Goal: Information Seeking & Learning: Learn about a topic

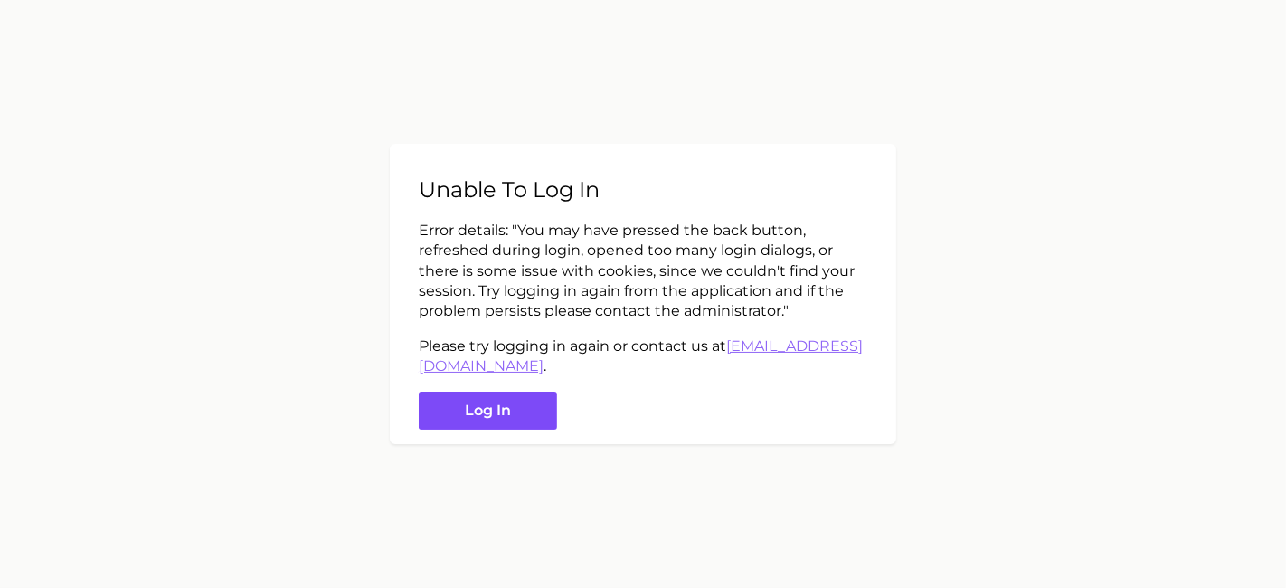
click at [524, 412] on button "Log in" at bounding box center [488, 411] width 138 height 39
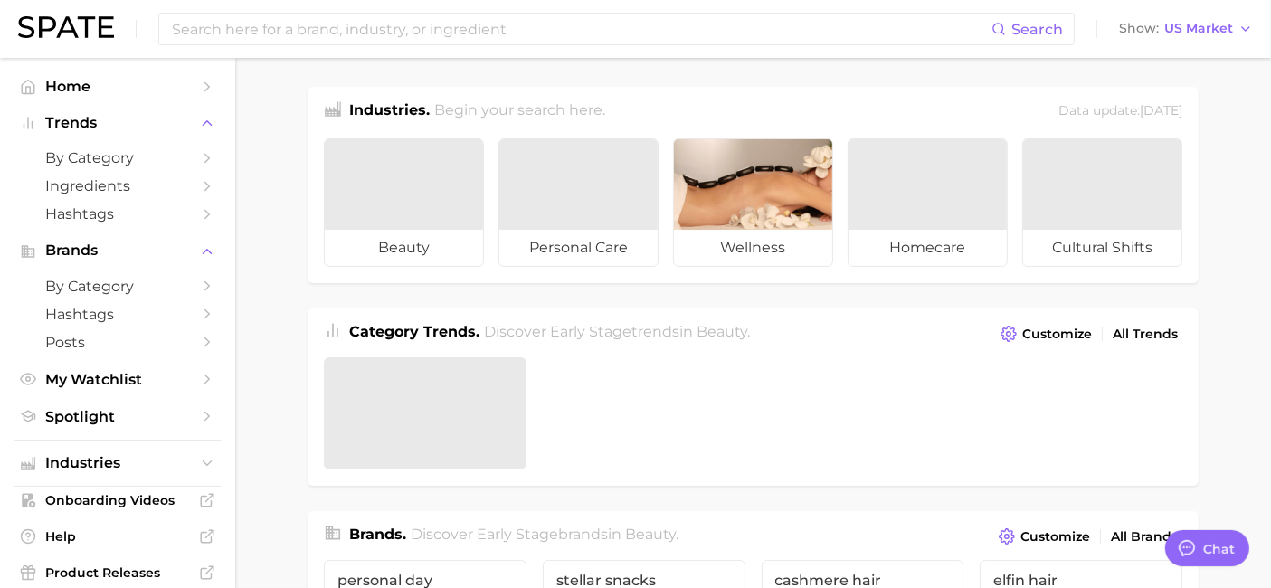
type textarea "x"
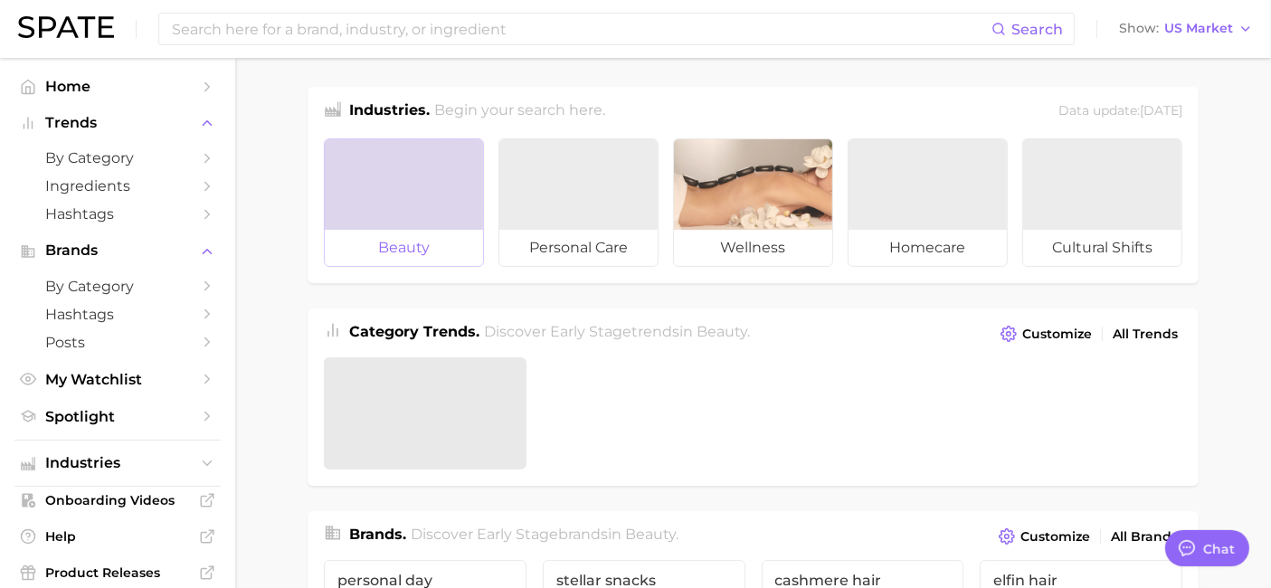
scroll to position [213, 0]
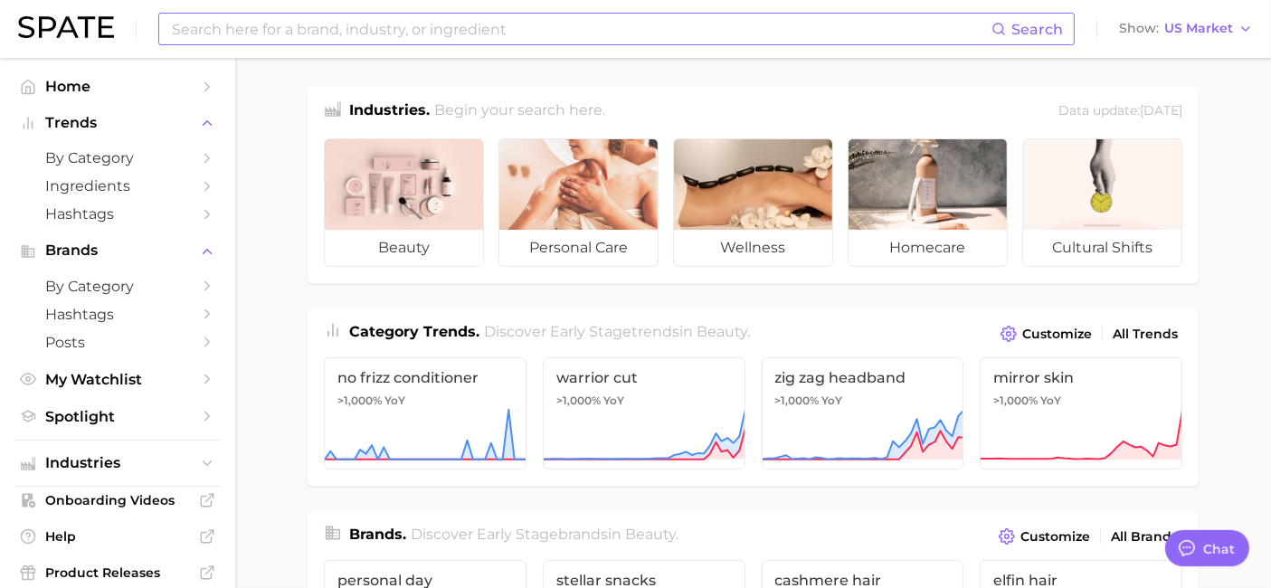
click at [344, 27] on input at bounding box center [580, 29] width 821 height 31
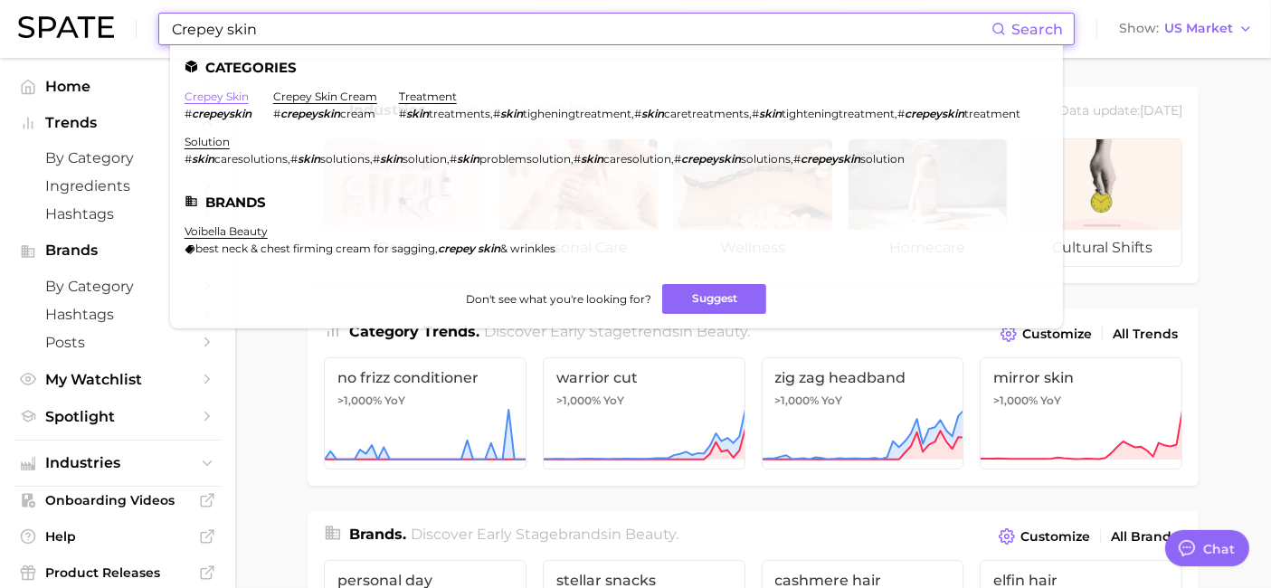
type input "Crepey skin"
click at [219, 100] on link "crepey skin" at bounding box center [217, 97] width 64 height 14
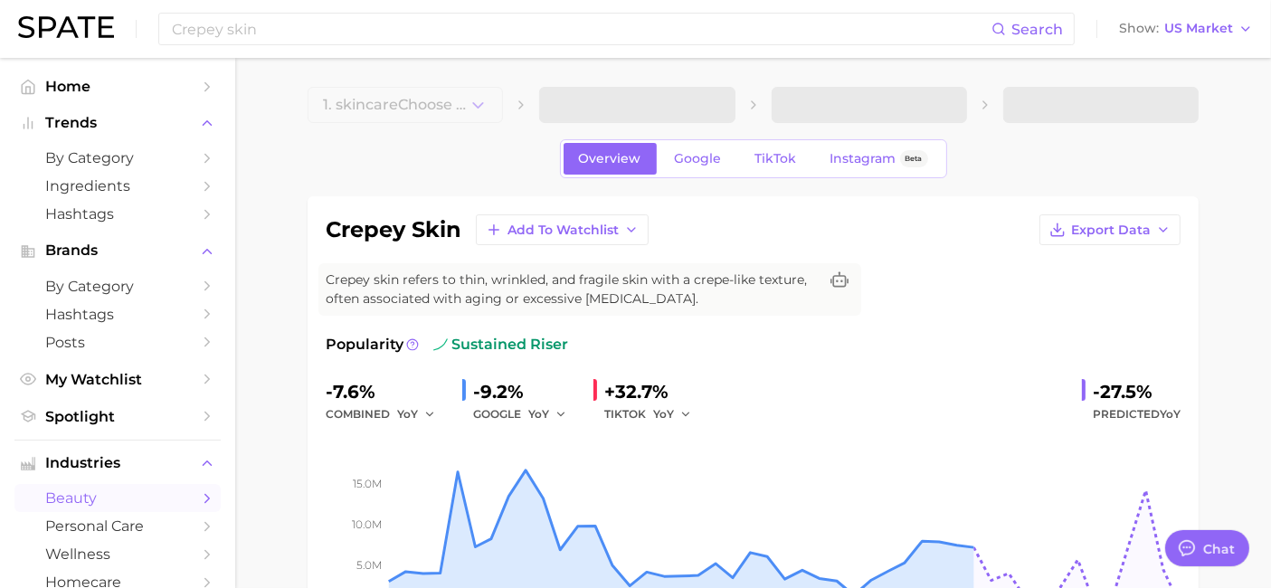
type textarea "x"
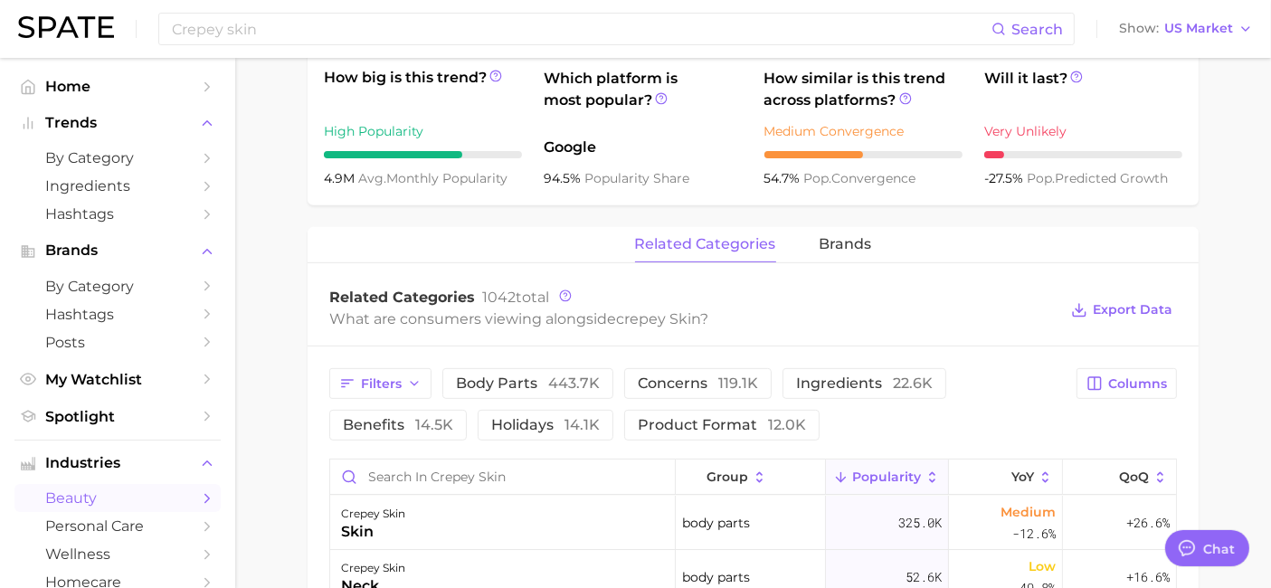
scroll to position [703, 0]
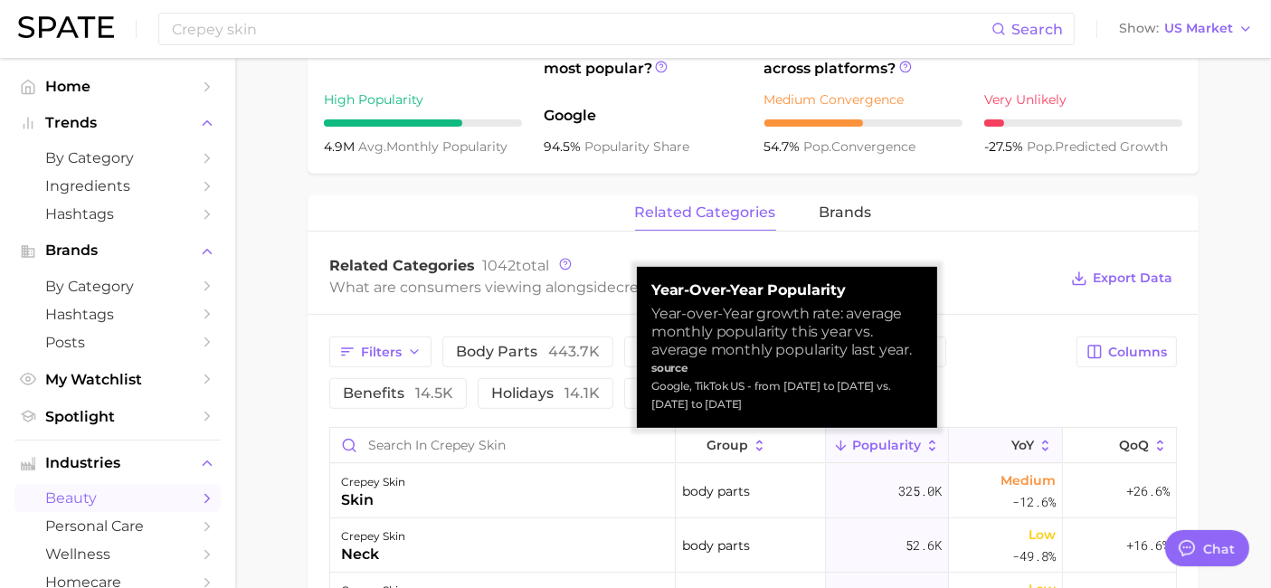
click at [1038, 442] on icon at bounding box center [1046, 446] width 16 height 16
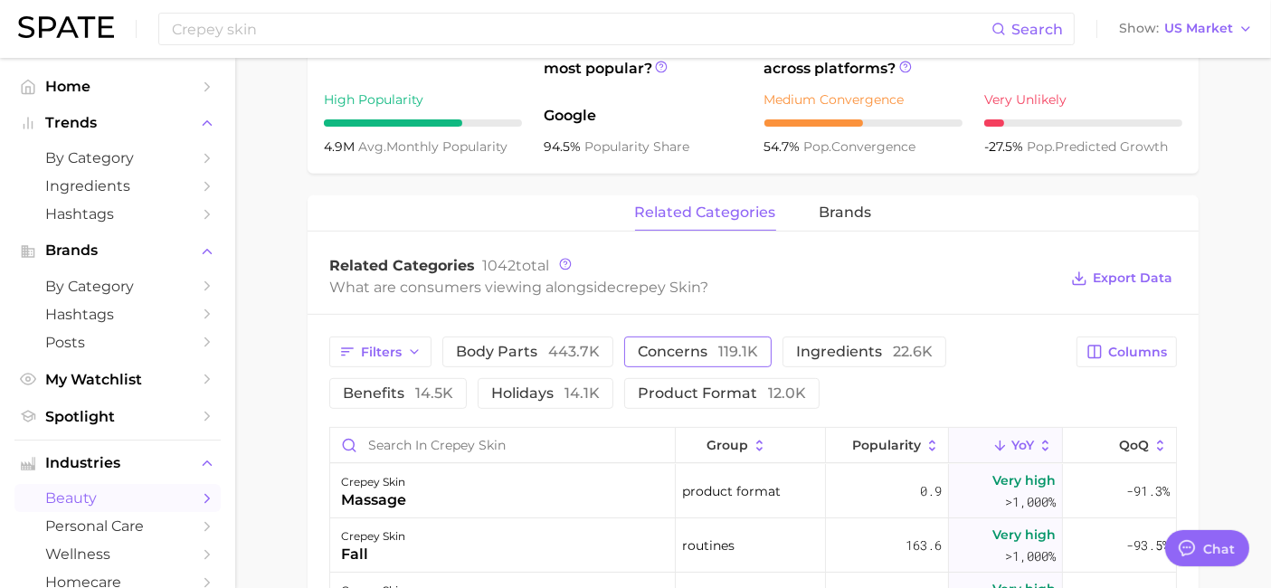
click at [646, 350] on span "concerns 119.1k" at bounding box center [698, 352] width 120 height 14
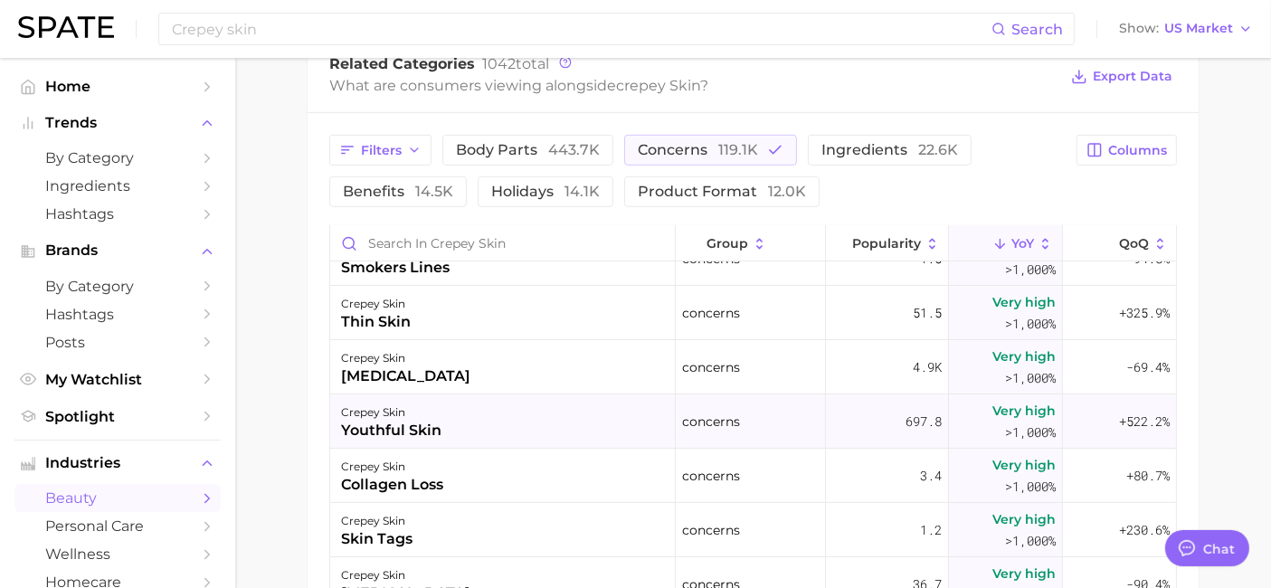
scroll to position [402, 0]
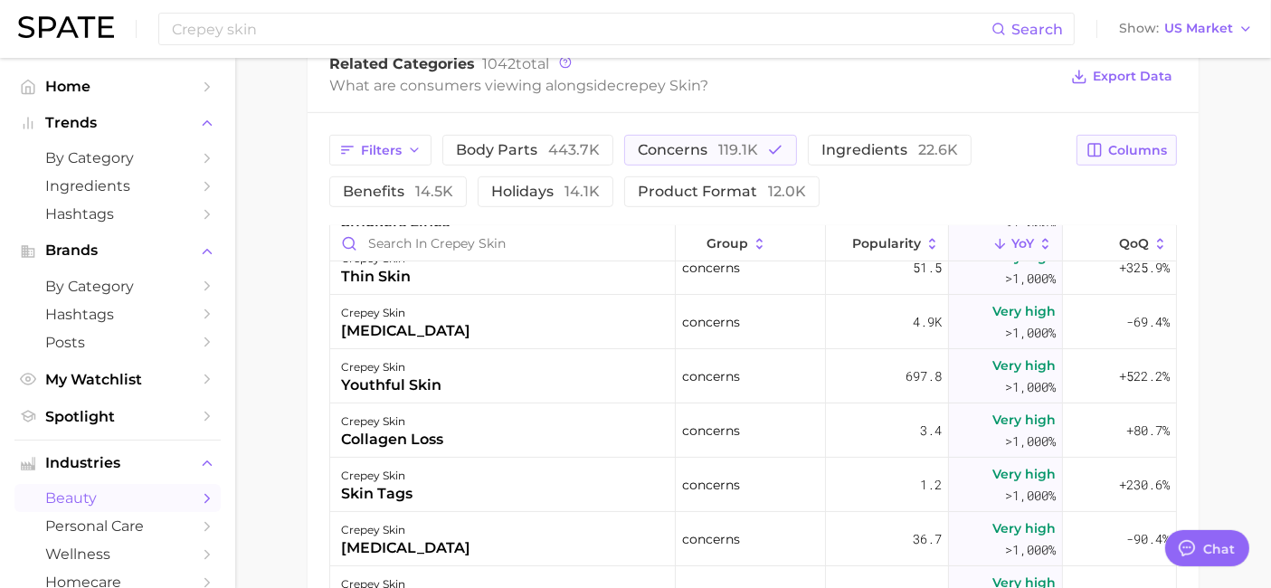
click at [1132, 153] on span "Columns" at bounding box center [1137, 150] width 59 height 15
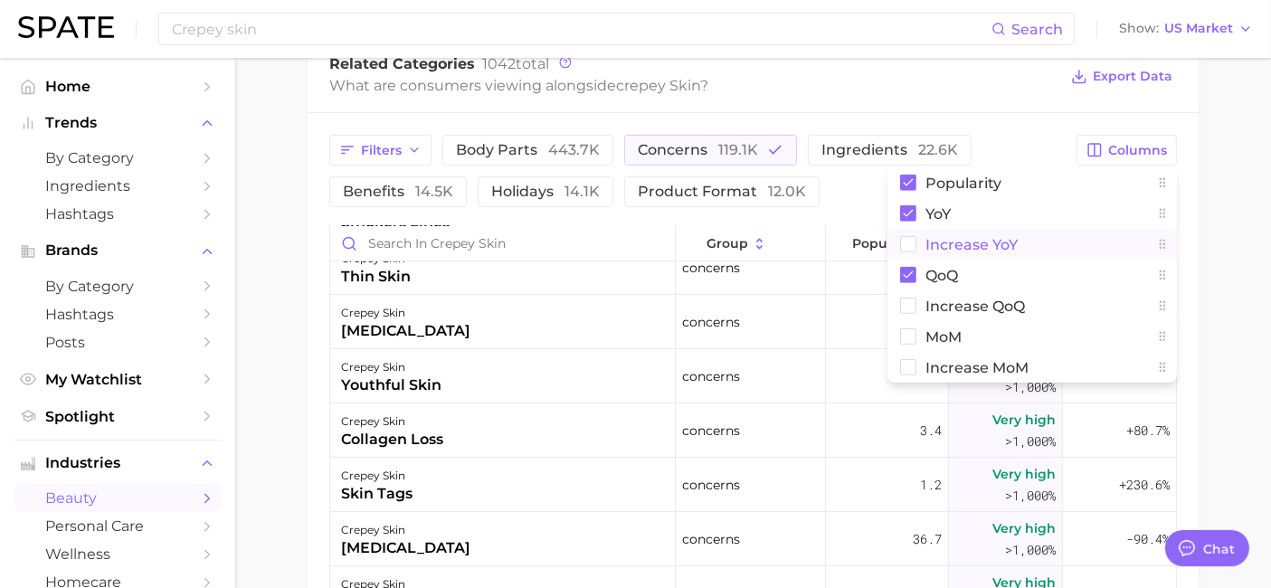
click at [909, 242] on rect at bounding box center [908, 244] width 15 height 15
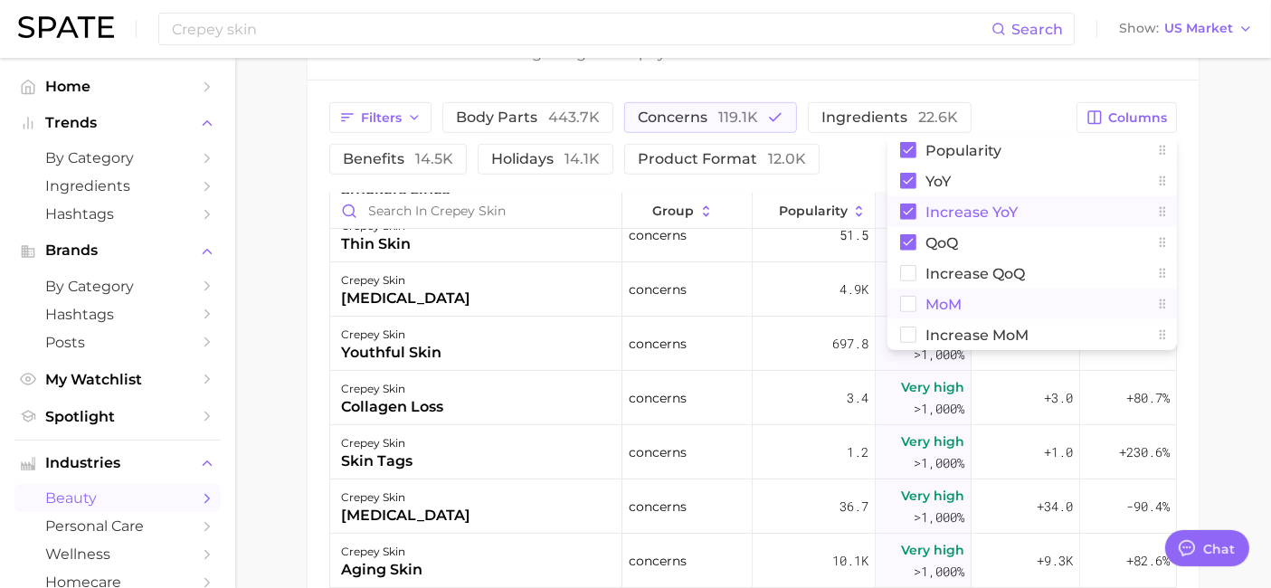
scroll to position [905, 0]
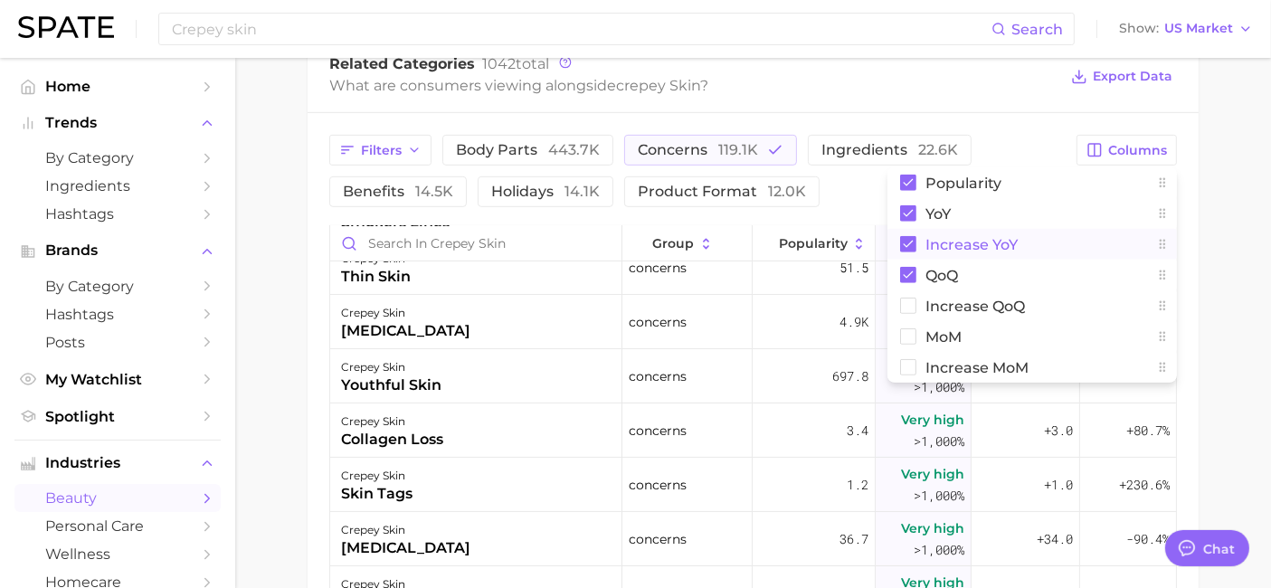
click at [1229, 233] on main "1. skincare 2. face concerns 3. [MEDICAL_DATA] 4. crepey skin Overview Google T…" at bounding box center [753, 39] width 1036 height 1772
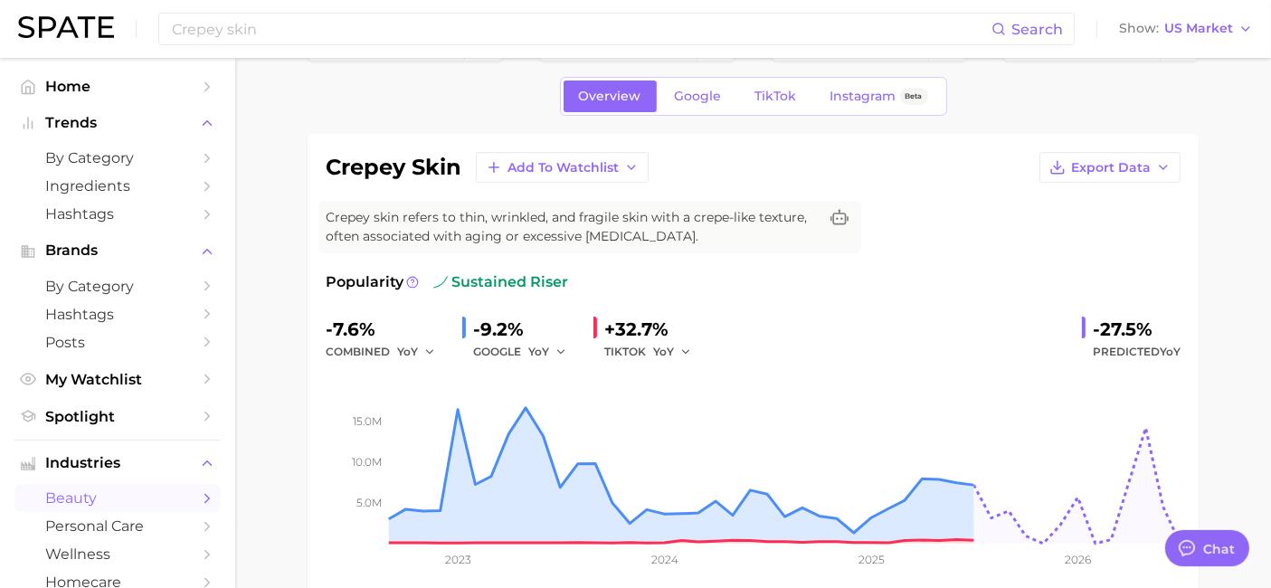
scroll to position [0, 0]
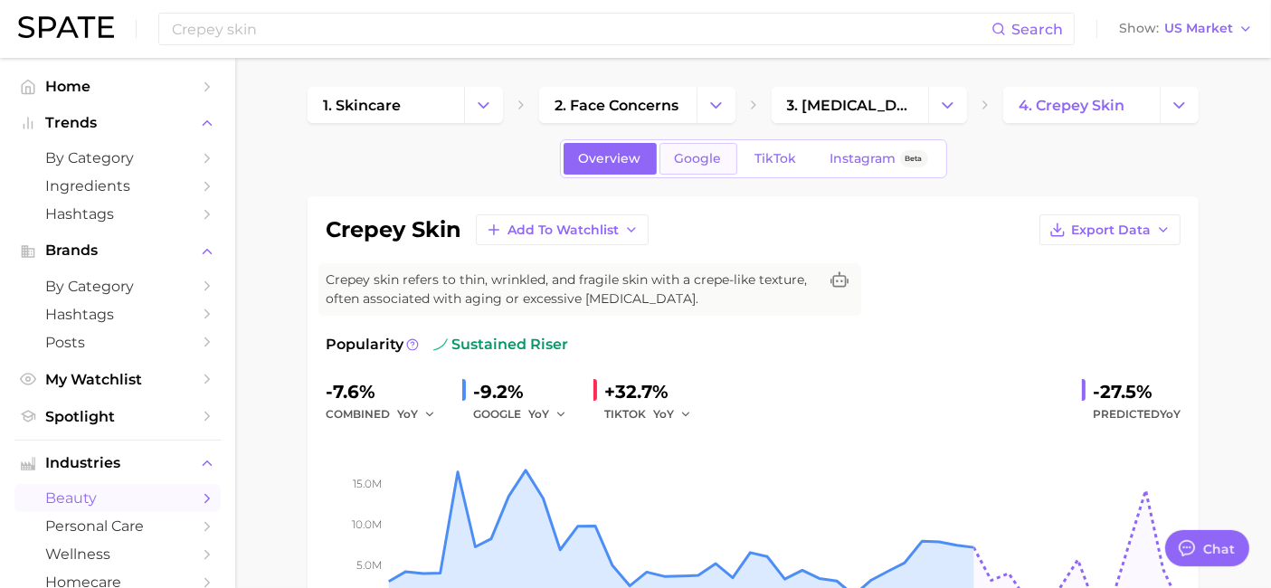
click at [700, 161] on span "Google" at bounding box center [698, 158] width 47 height 15
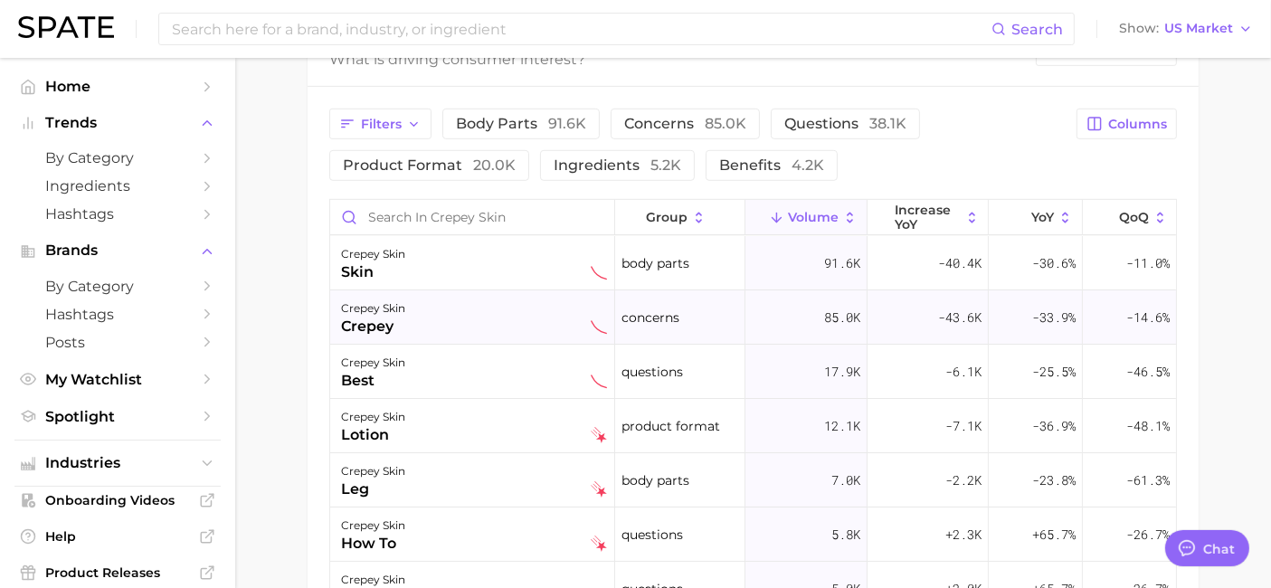
scroll to position [1005, 0]
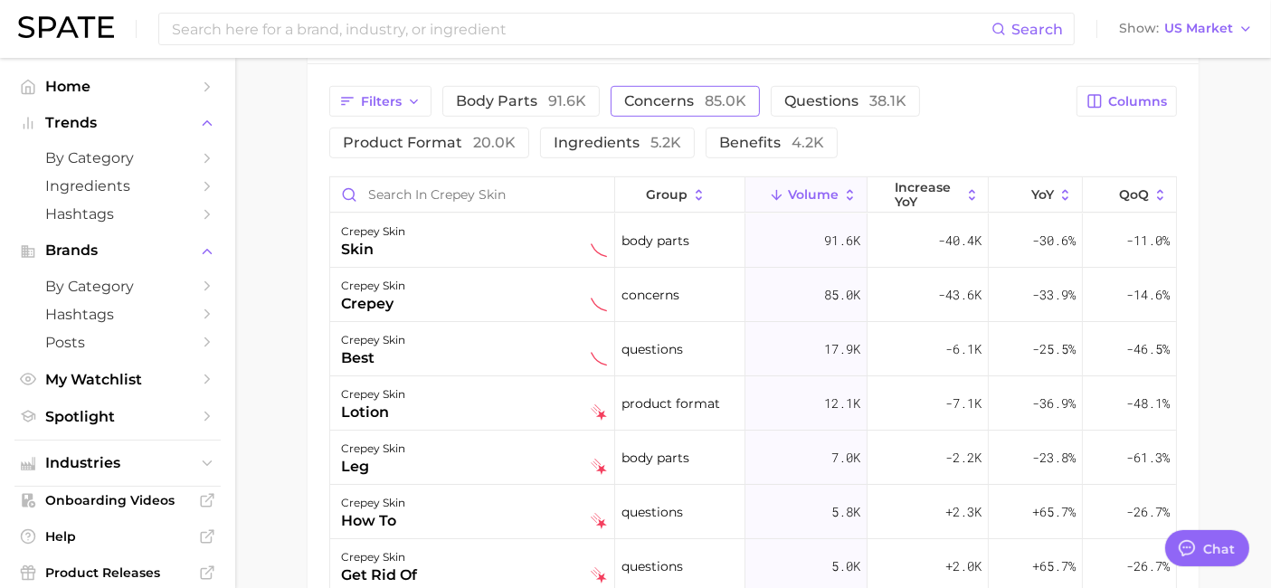
click at [685, 100] on span "concerns 85.0k" at bounding box center [685, 100] width 122 height 17
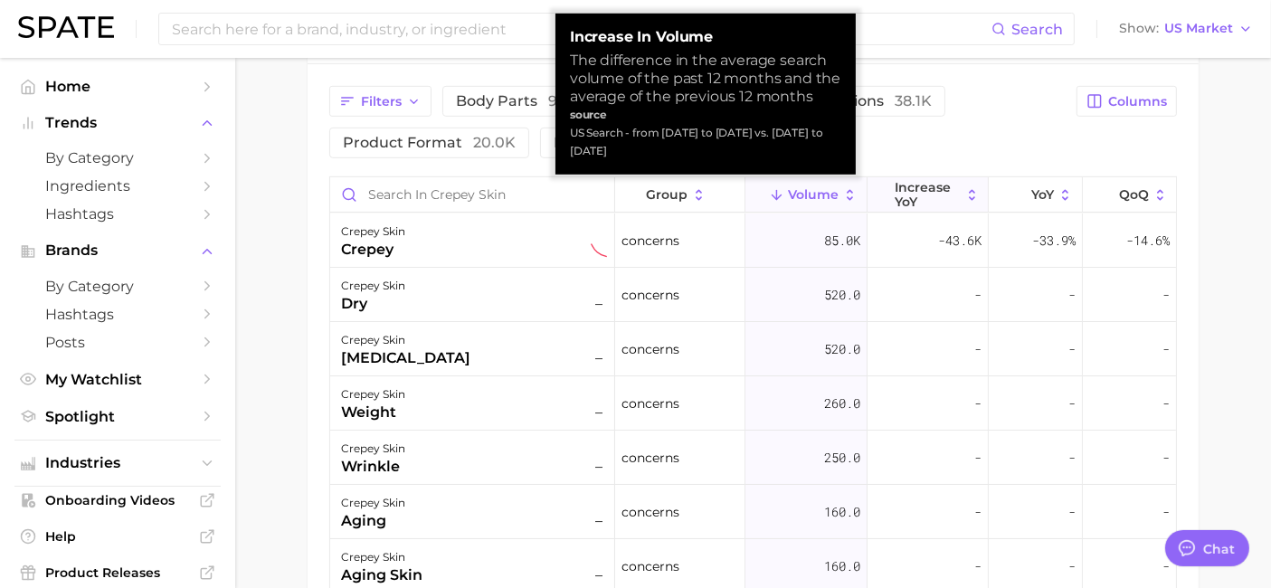
click at [943, 194] on span "increase YoY" at bounding box center [928, 194] width 66 height 29
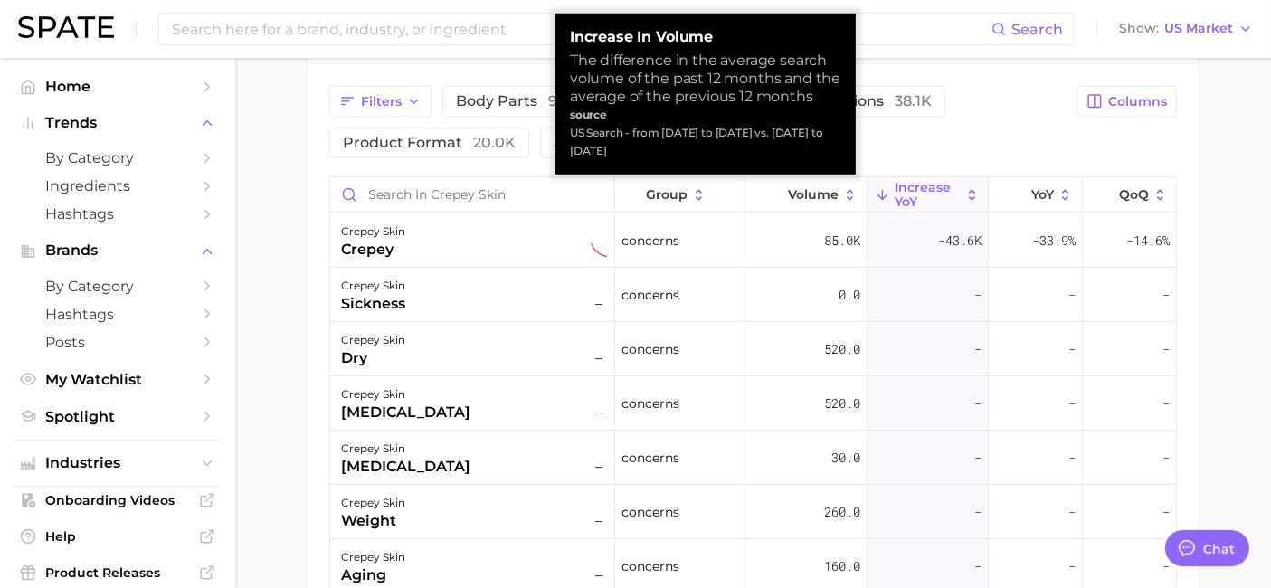
drag, startPoint x: 950, startPoint y: 188, endPoint x: 930, endPoint y: 196, distance: 21.5
click at [932, 197] on button "increase YoY" at bounding box center [927, 194] width 121 height 35
click at [940, 136] on div "Filters body parts 91.6k concerns 85.0k questions 38.1k product format 20.0k in…" at bounding box center [697, 122] width 736 height 72
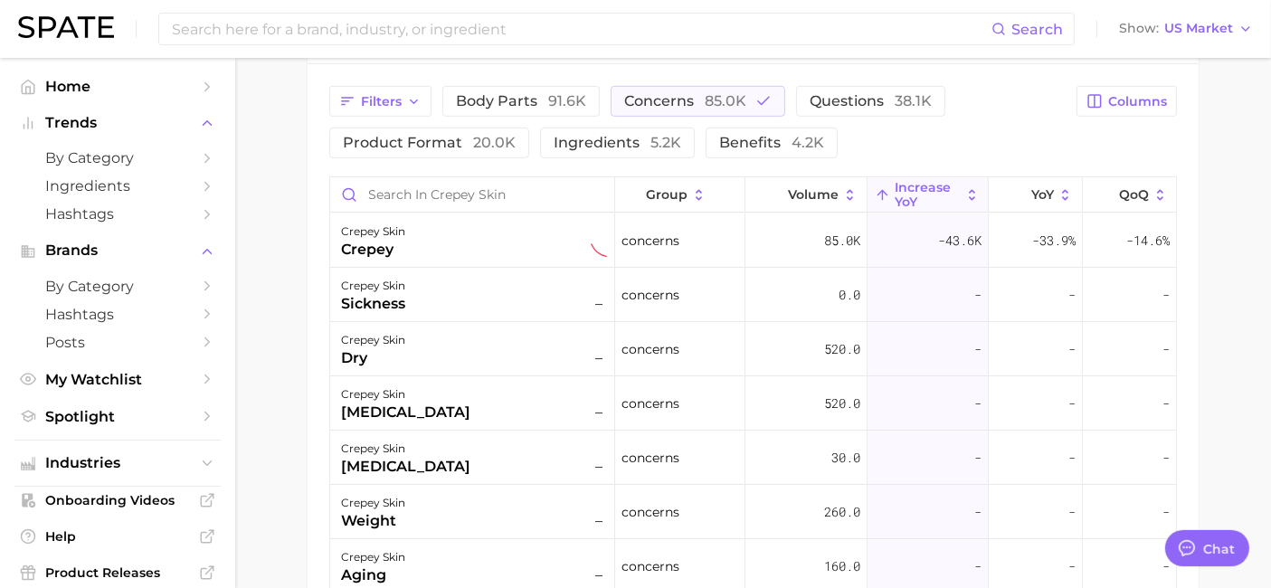
click at [920, 186] on span "increase YoY" at bounding box center [928, 194] width 66 height 29
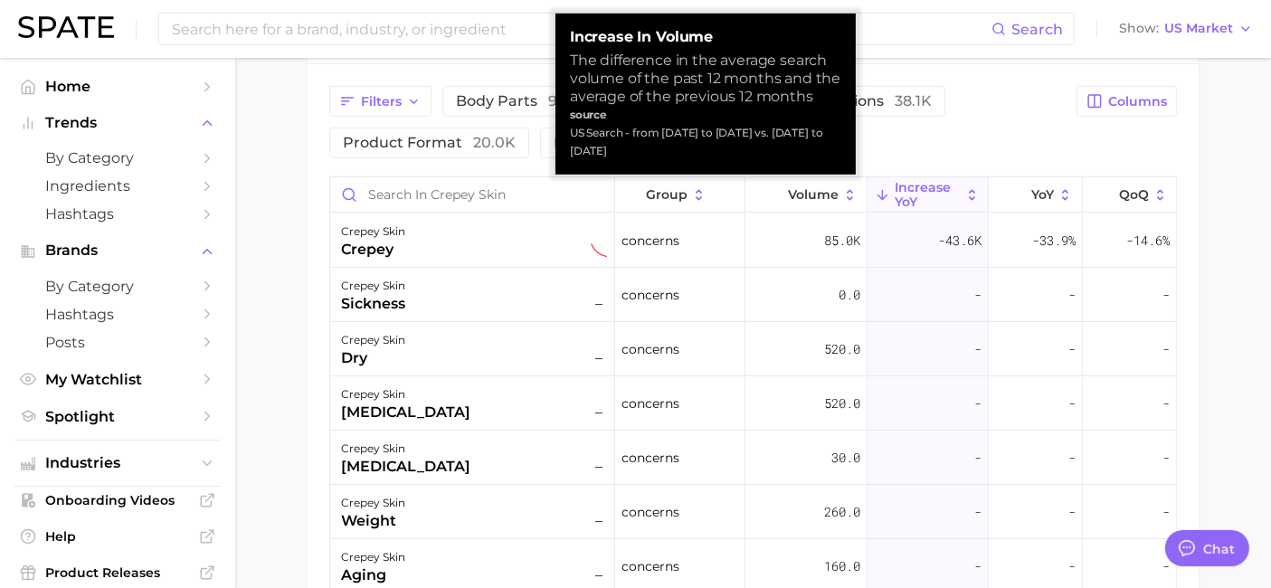
click at [974, 191] on button "increase YoY" at bounding box center [927, 194] width 121 height 35
drag, startPoint x: 990, startPoint y: 146, endPoint x: 965, endPoint y: 178, distance: 41.3
click at [990, 143] on div "Filters body parts 91.6k concerns 85.0k questions 38.1k product format 20.0k in…" at bounding box center [697, 122] width 736 height 72
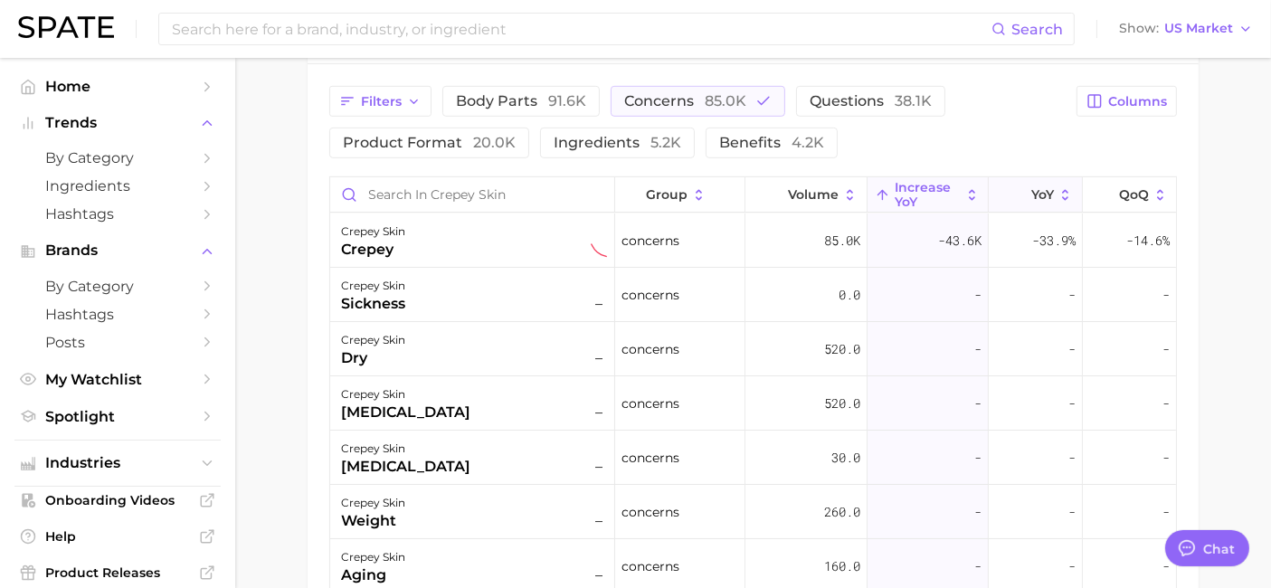
click at [1057, 190] on icon at bounding box center [1065, 195] width 16 height 16
click at [902, 138] on div "Filters body parts 91.6k concerns 85.0k questions 38.1k product format 20.0k in…" at bounding box center [697, 122] width 736 height 72
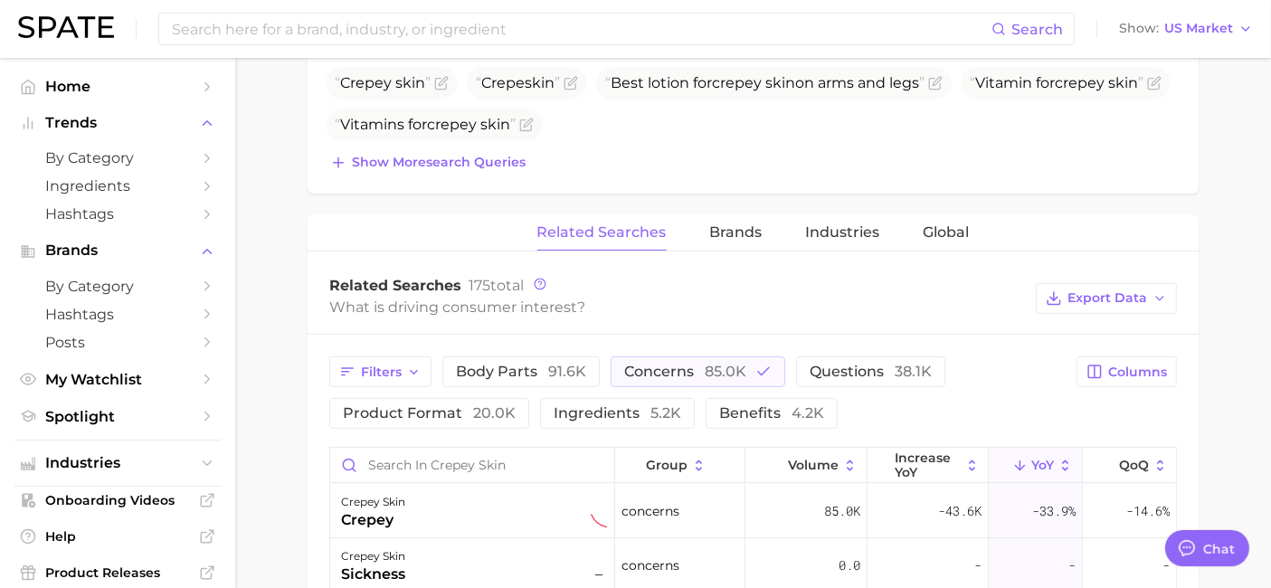
scroll to position [703, 0]
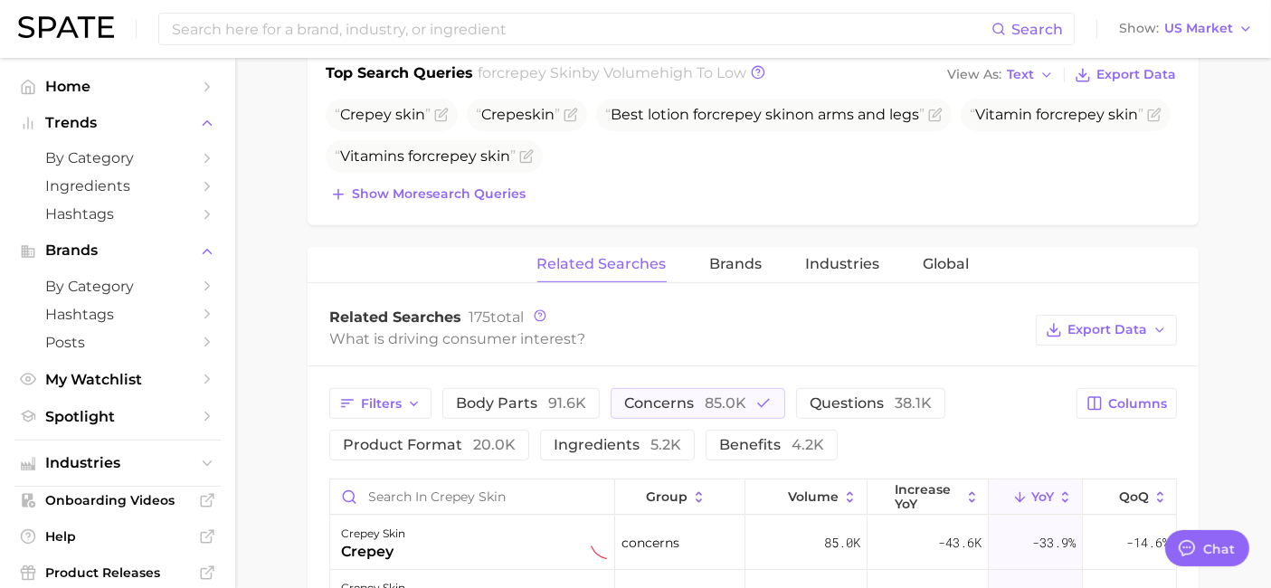
click at [287, 251] on main "1. skincare 2. face concerns 3. [MEDICAL_DATA] 4. crepey skin Overview Google T…" at bounding box center [753, 267] width 1036 height 1824
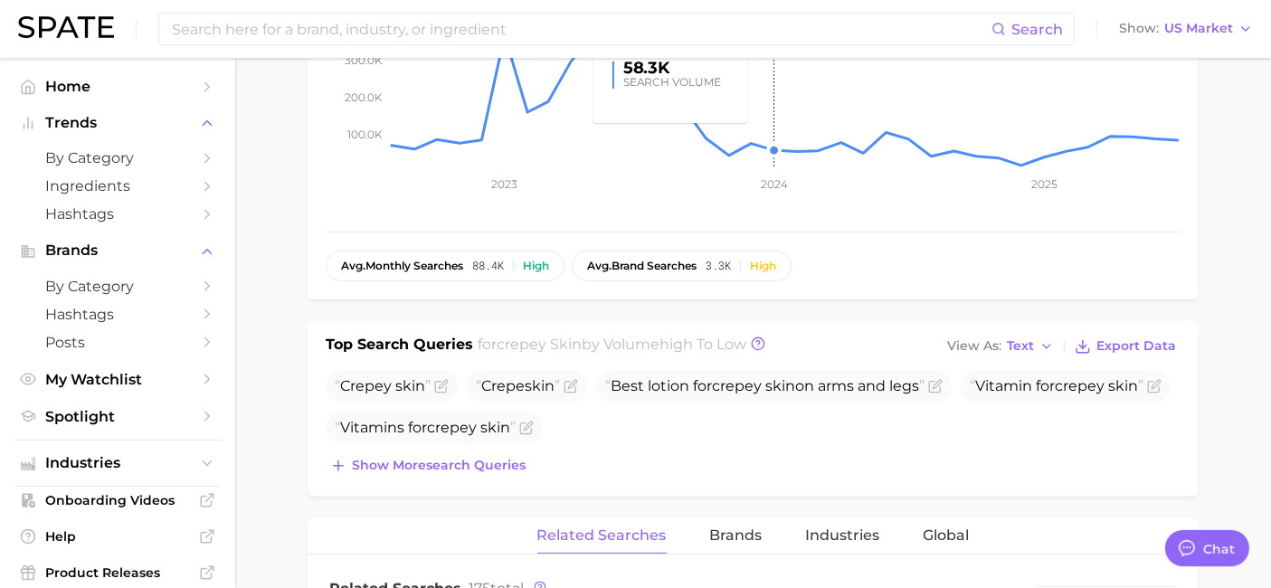
scroll to position [502, 0]
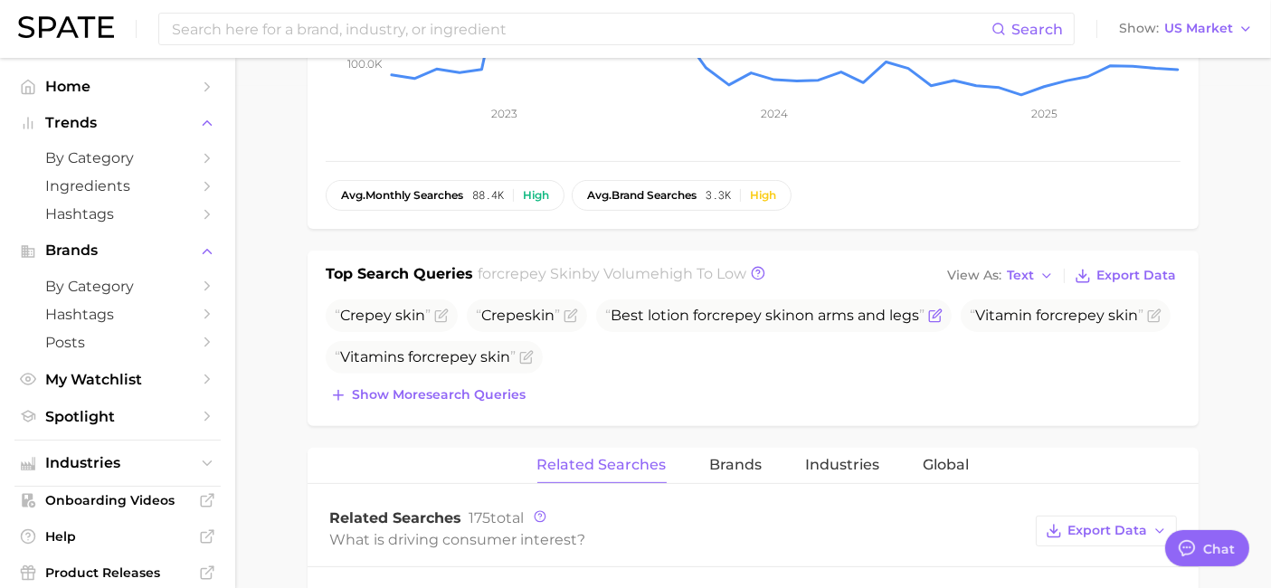
click at [800, 314] on span "Best lotion for crepey skin on arms and legs" at bounding box center [764, 315] width 319 height 17
click at [943, 313] on icon "Flag as miscategorized or irrelevant" at bounding box center [935, 315] width 14 height 14
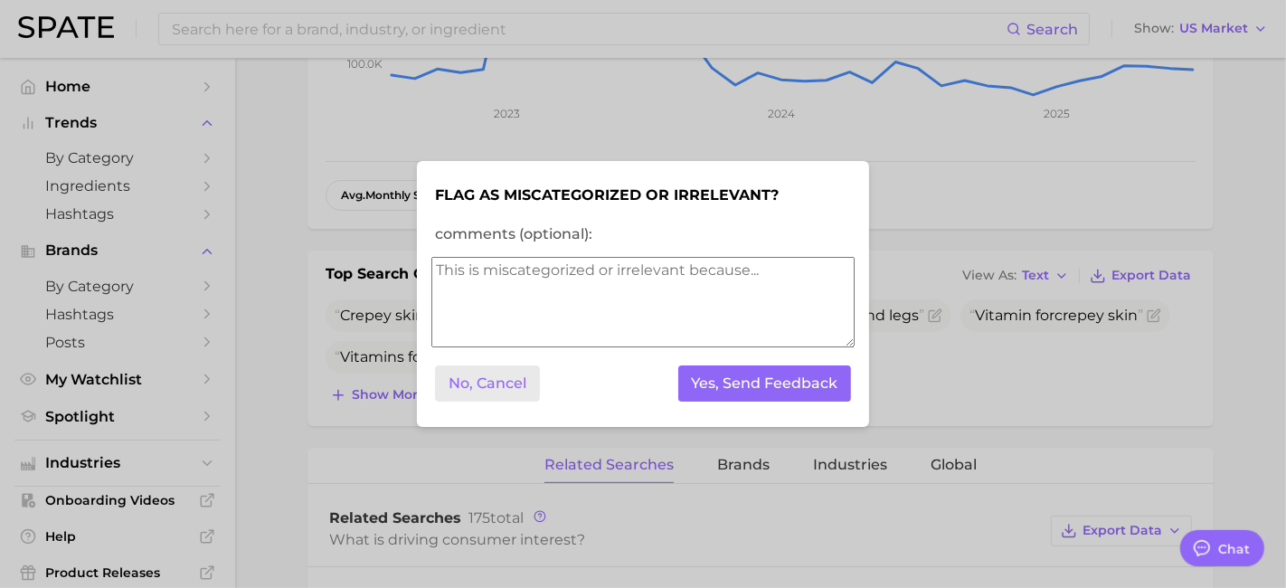
click at [483, 387] on button "No, Cancel" at bounding box center [487, 383] width 105 height 37
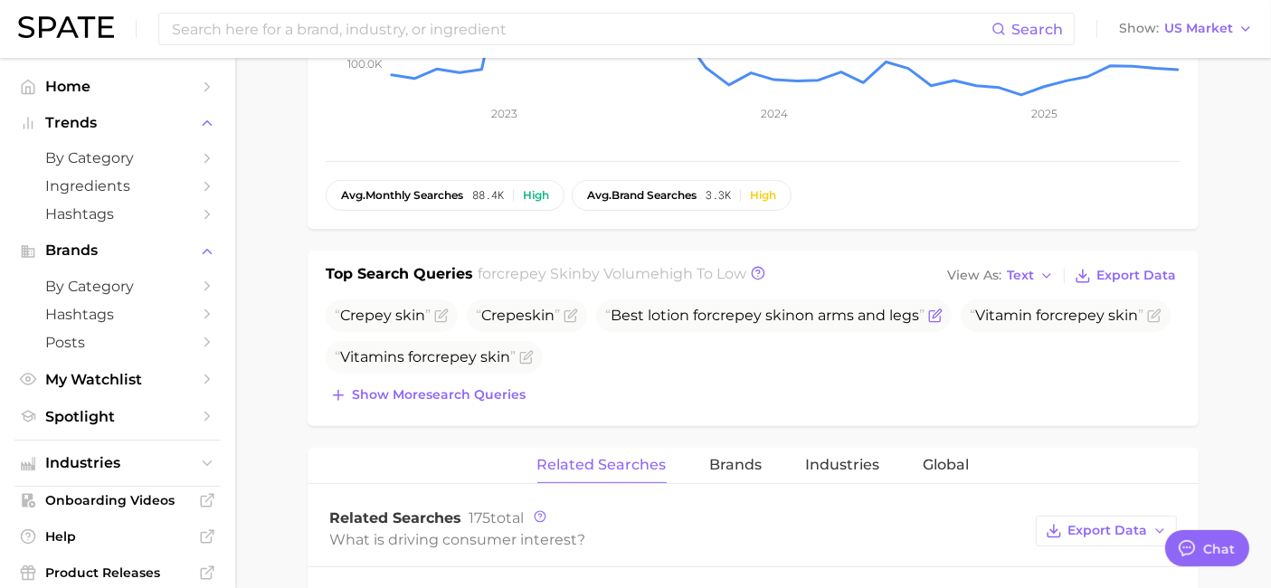
click at [666, 317] on span "Best lotion for crepey skin on arms and legs" at bounding box center [764, 315] width 319 height 17
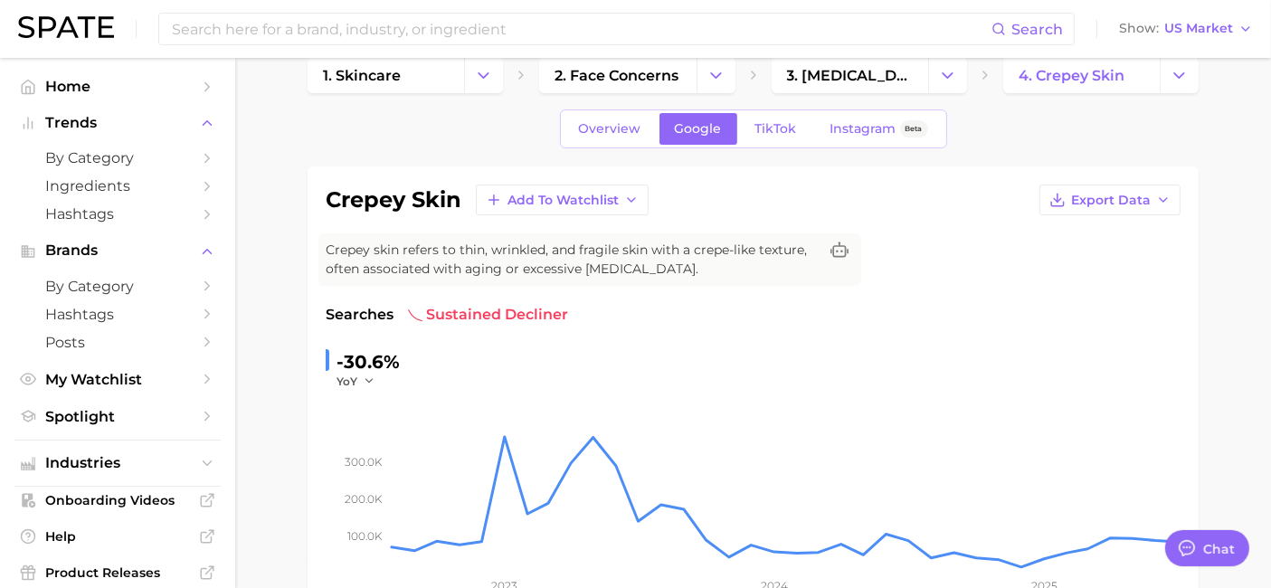
scroll to position [0, 0]
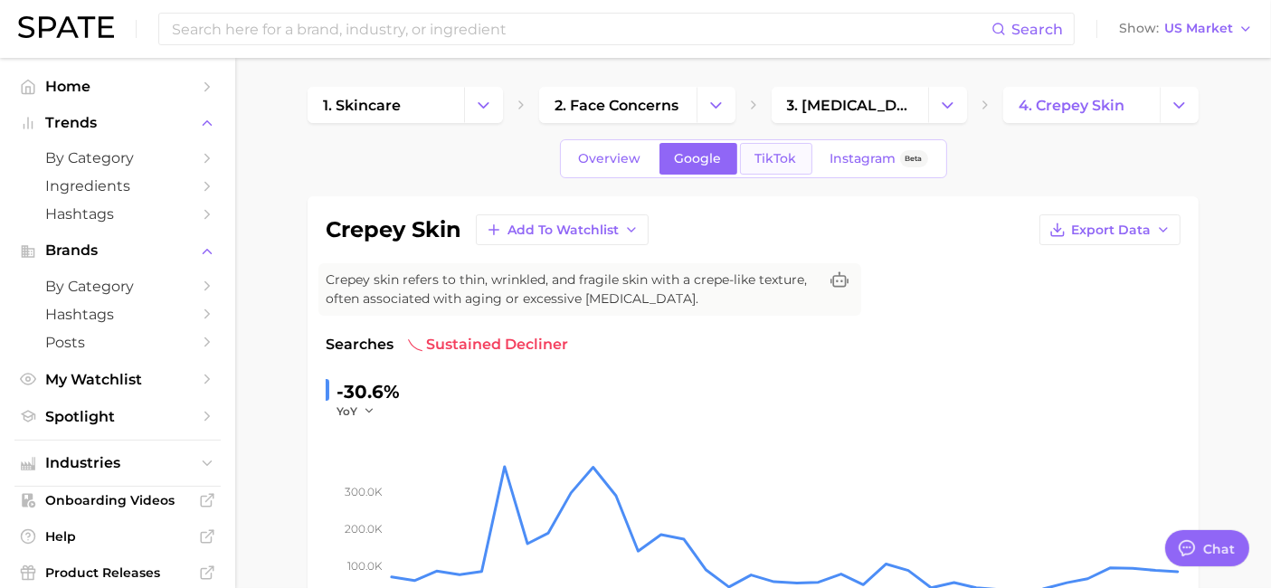
click at [770, 155] on span "TikTok" at bounding box center [776, 158] width 42 height 15
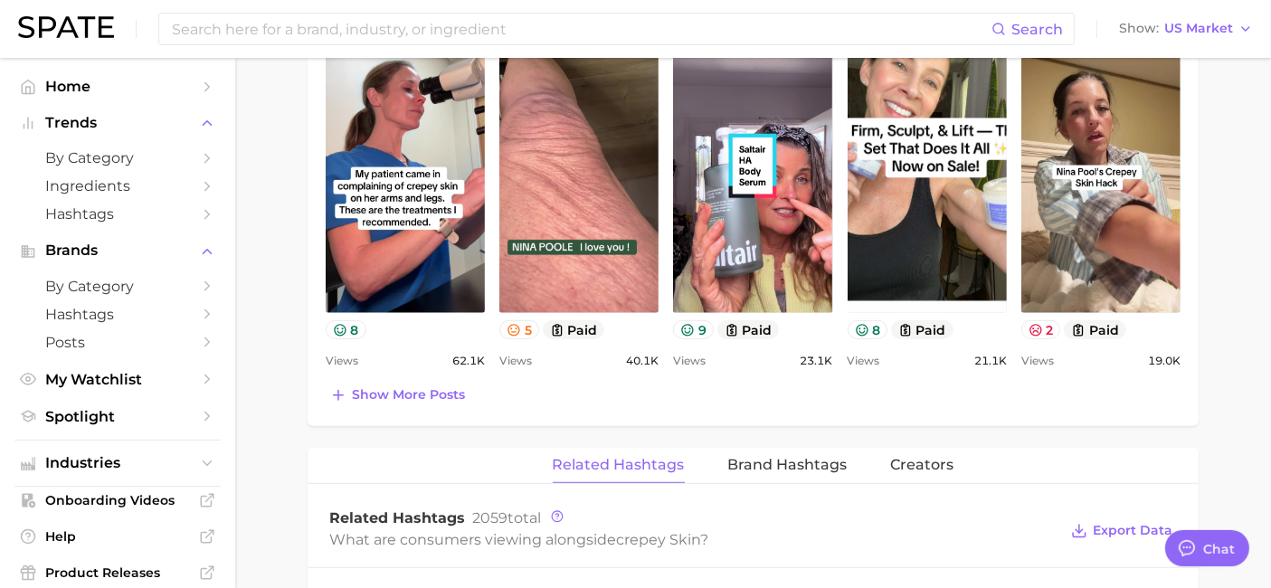
scroll to position [1105, 0]
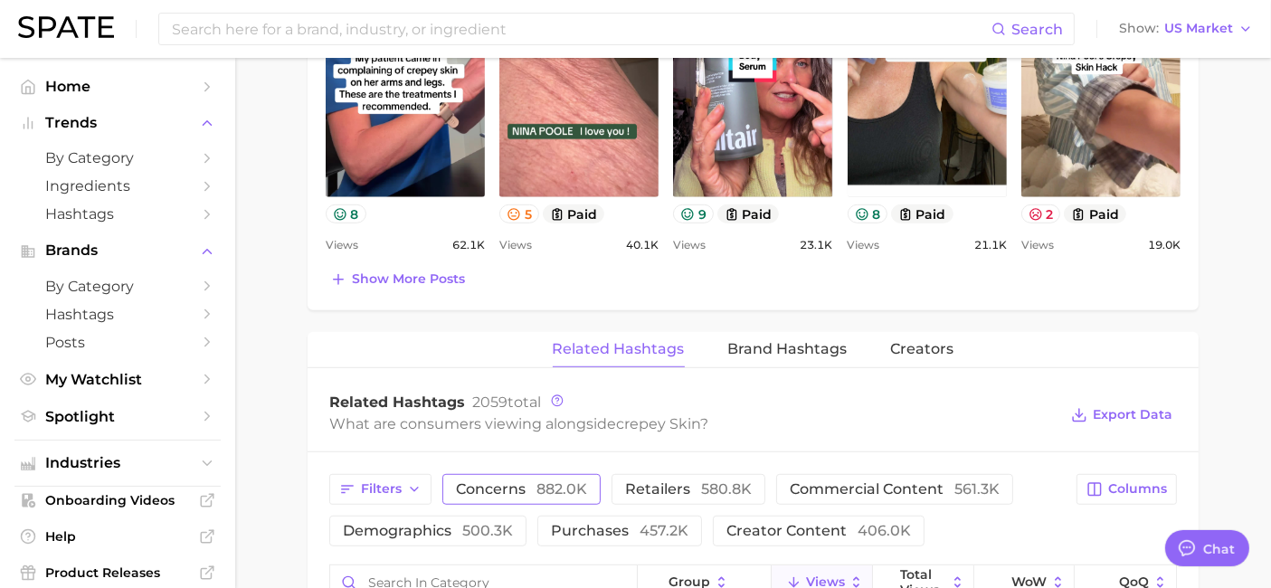
click at [545, 481] on span "882.0k" at bounding box center [561, 488] width 51 height 17
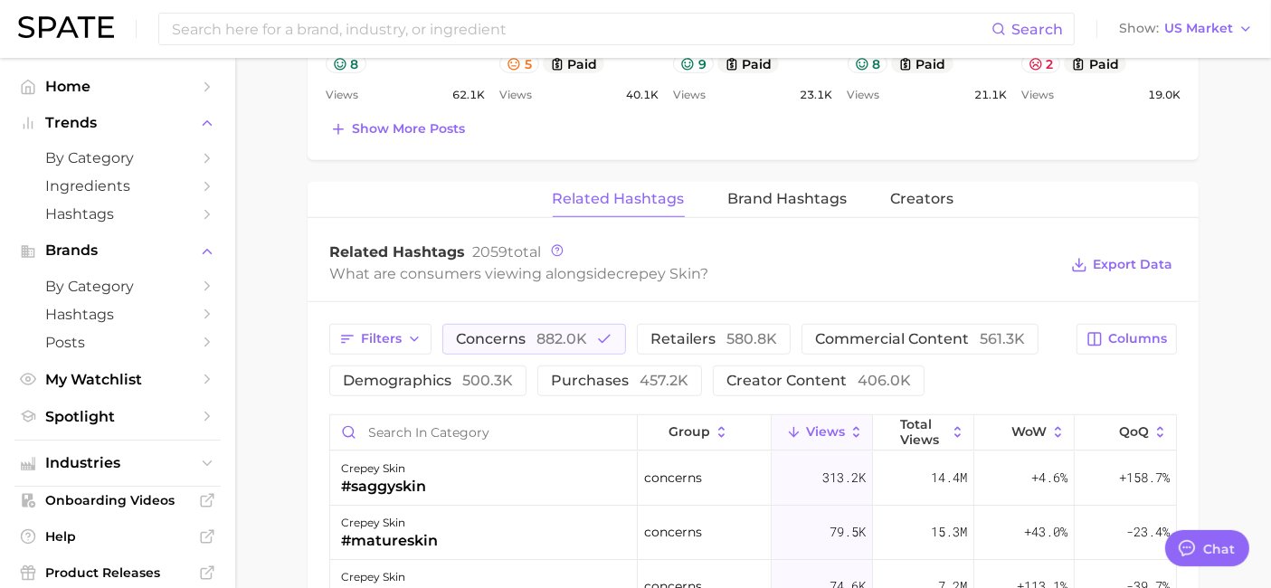
scroll to position [1407, 0]
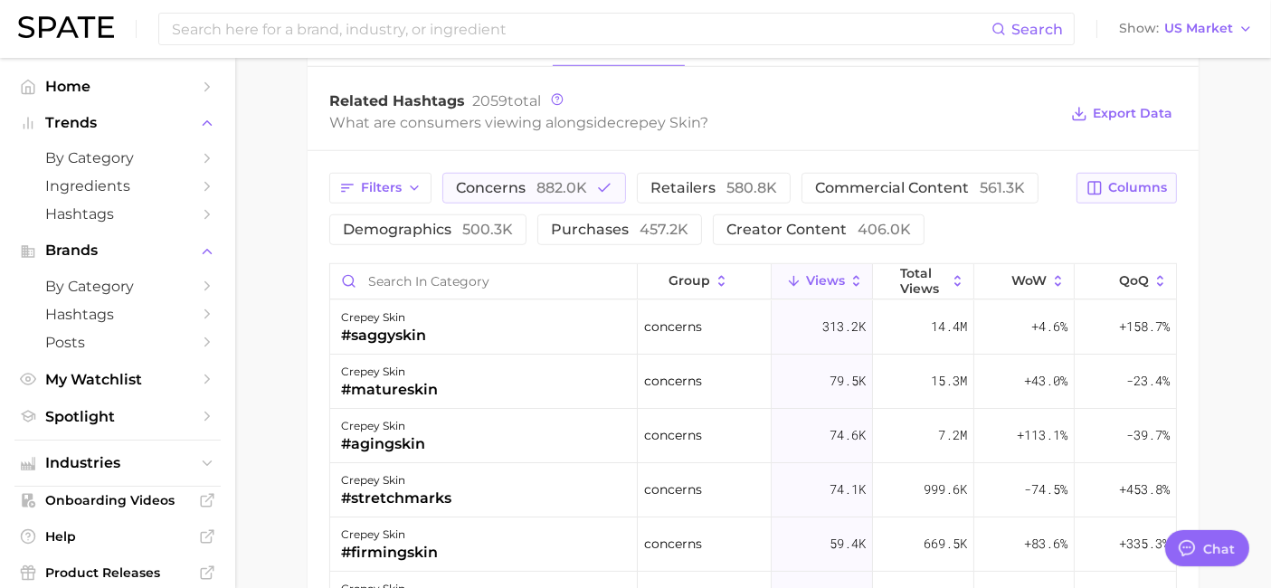
click at [1154, 180] on span "Columns" at bounding box center [1137, 187] width 59 height 15
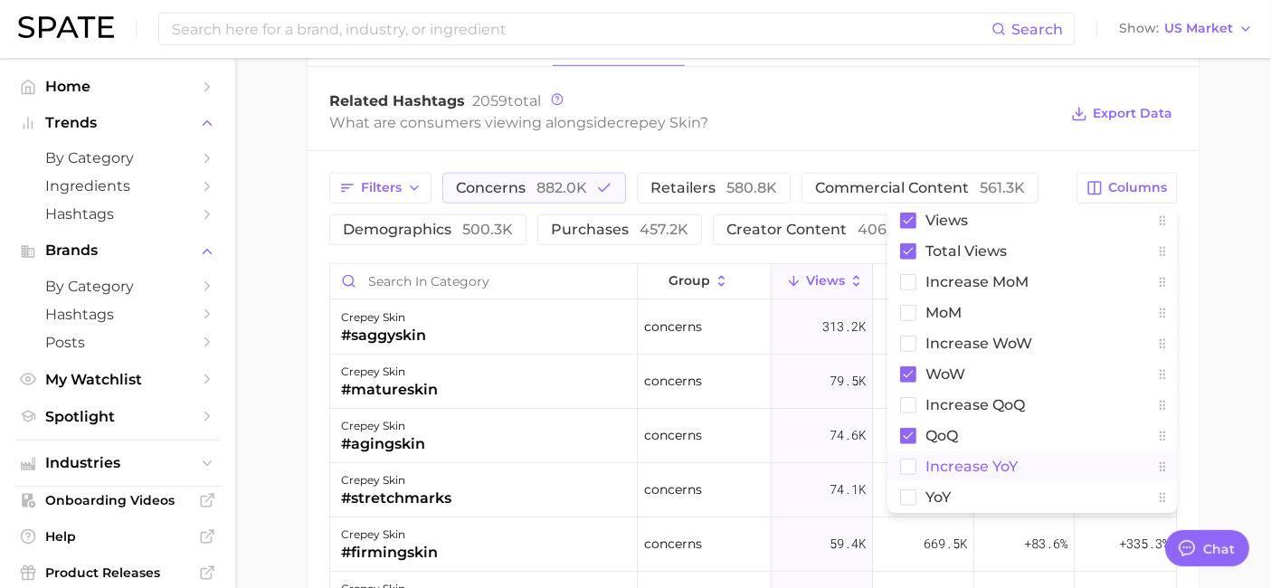
click at [912, 461] on rect at bounding box center [908, 466] width 15 height 15
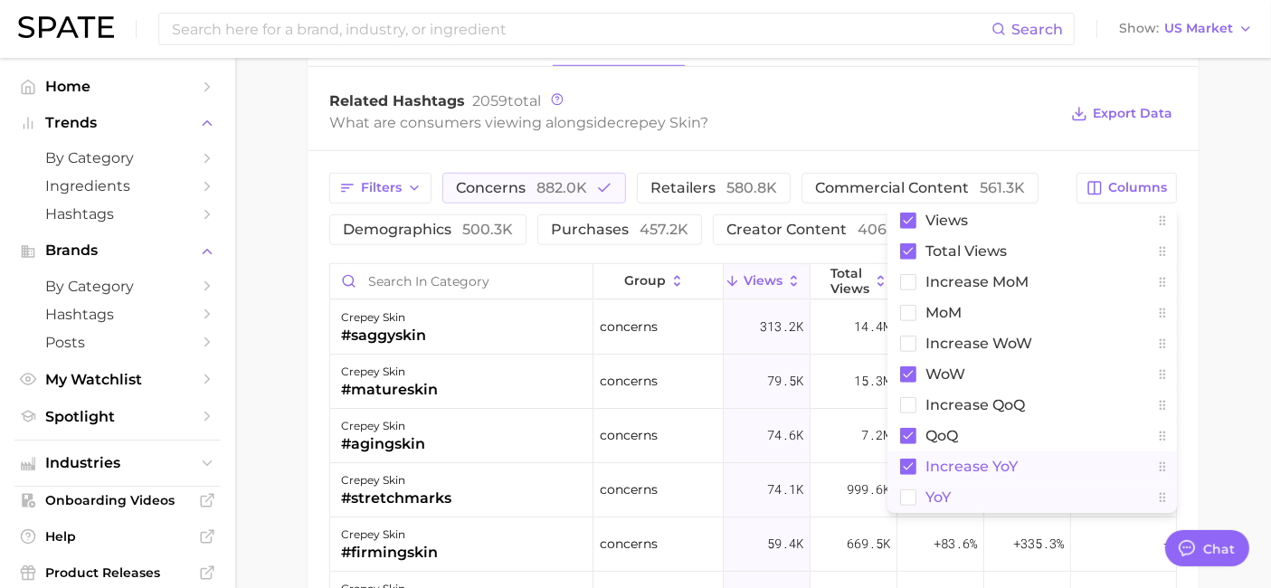
drag, startPoint x: 912, startPoint y: 489, endPoint x: 922, endPoint y: 487, distance: 10.3
click at [914, 489] on rect at bounding box center [908, 496] width 15 height 15
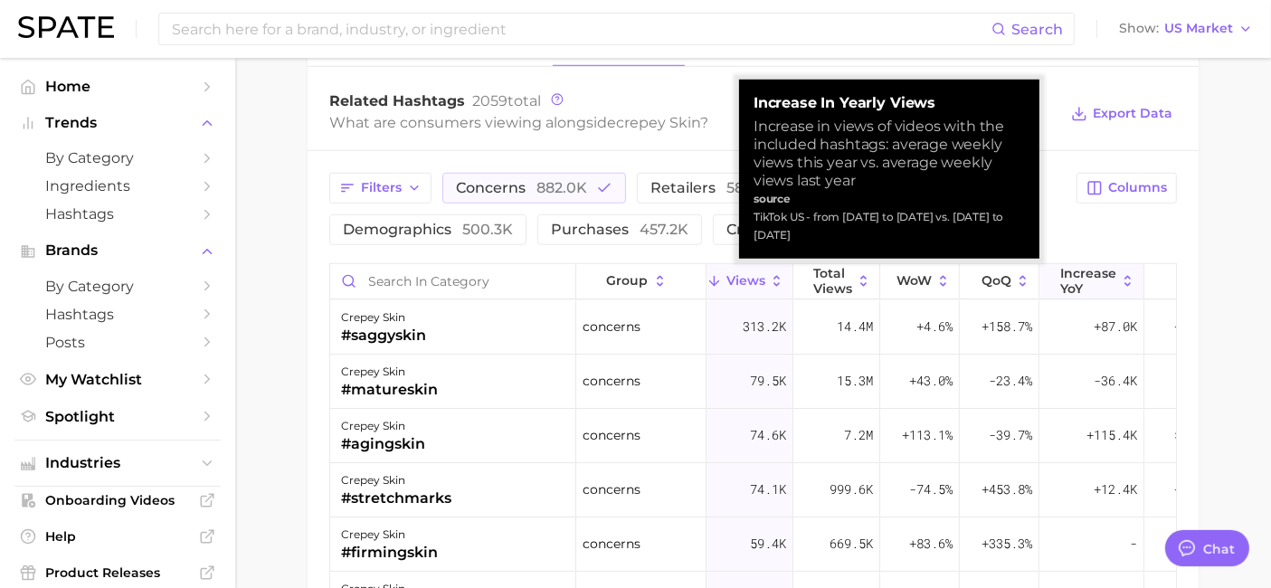
click at [1114, 276] on span "increase YoY" at bounding box center [1088, 280] width 56 height 29
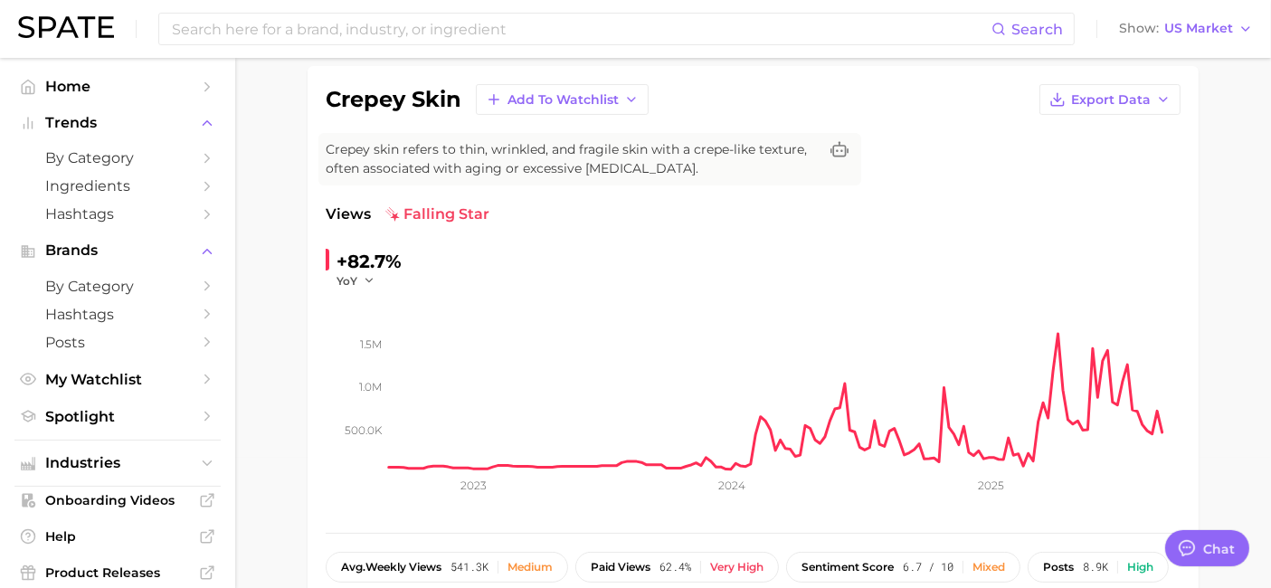
scroll to position [0, 0]
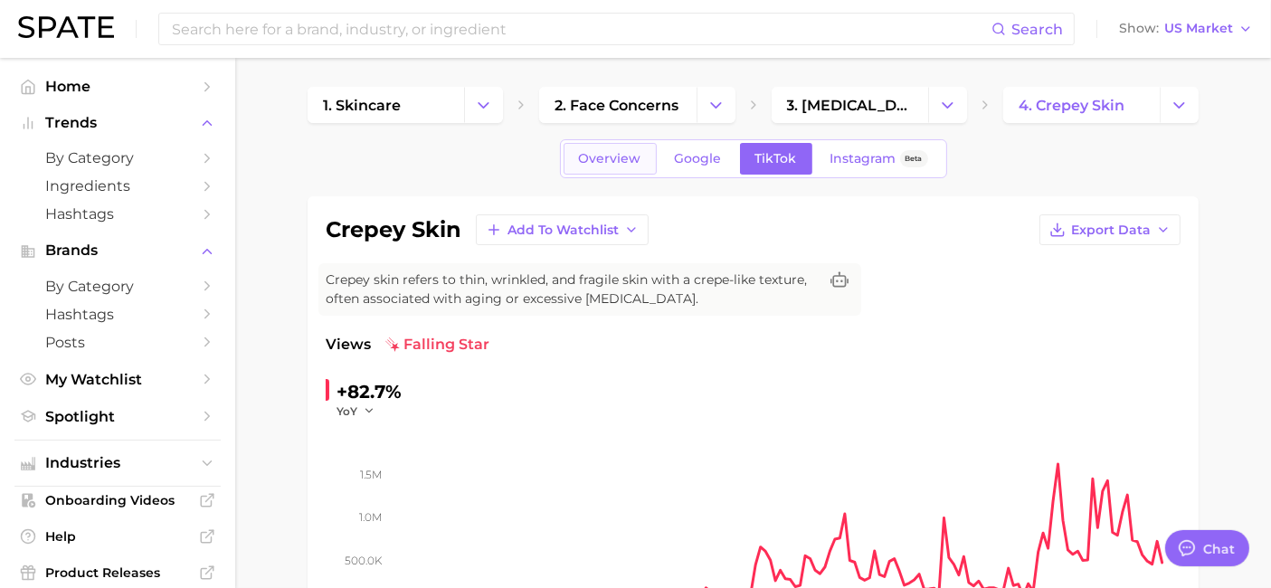
click at [611, 155] on span "Overview" at bounding box center [610, 158] width 62 height 15
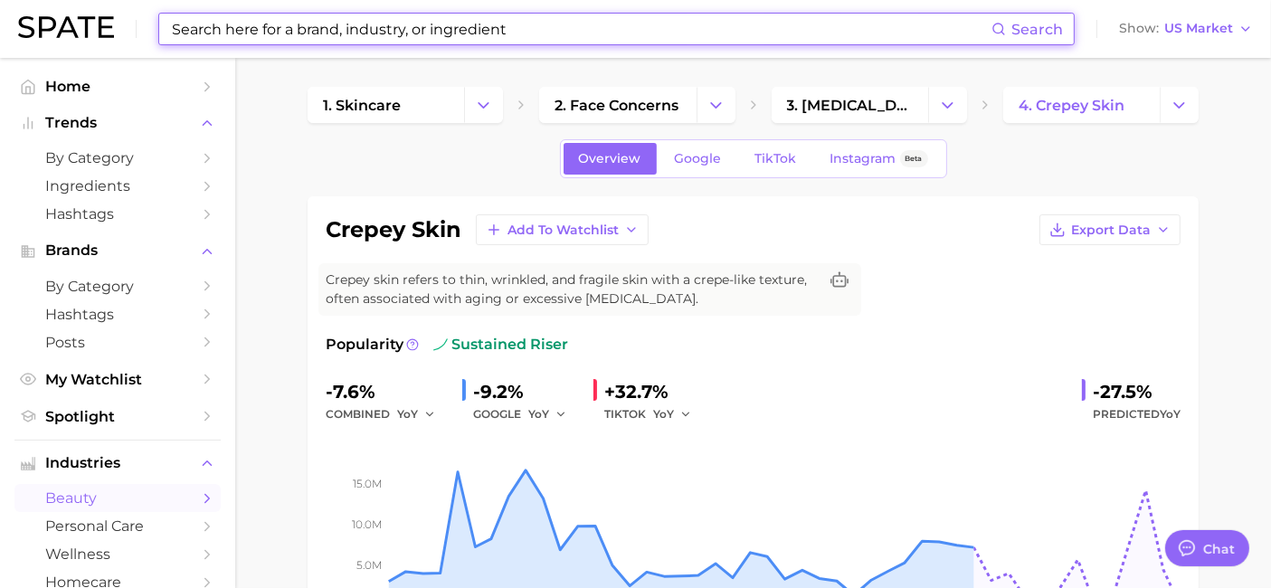
click at [242, 34] on input at bounding box center [580, 29] width 821 height 31
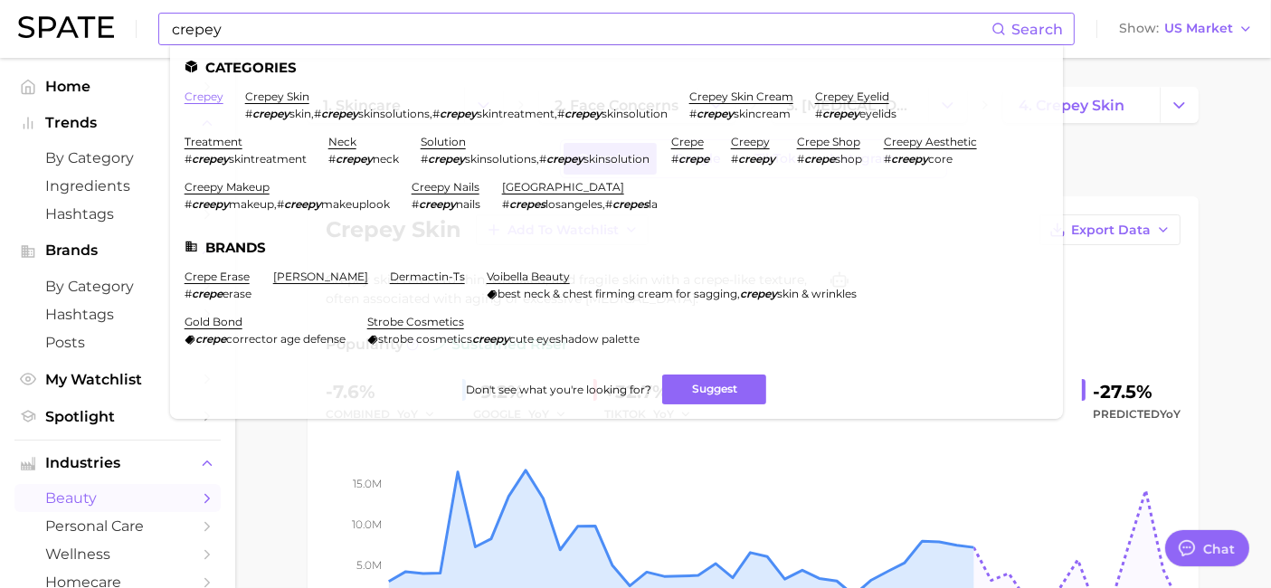
click at [205, 99] on link "crepey" at bounding box center [204, 97] width 39 height 14
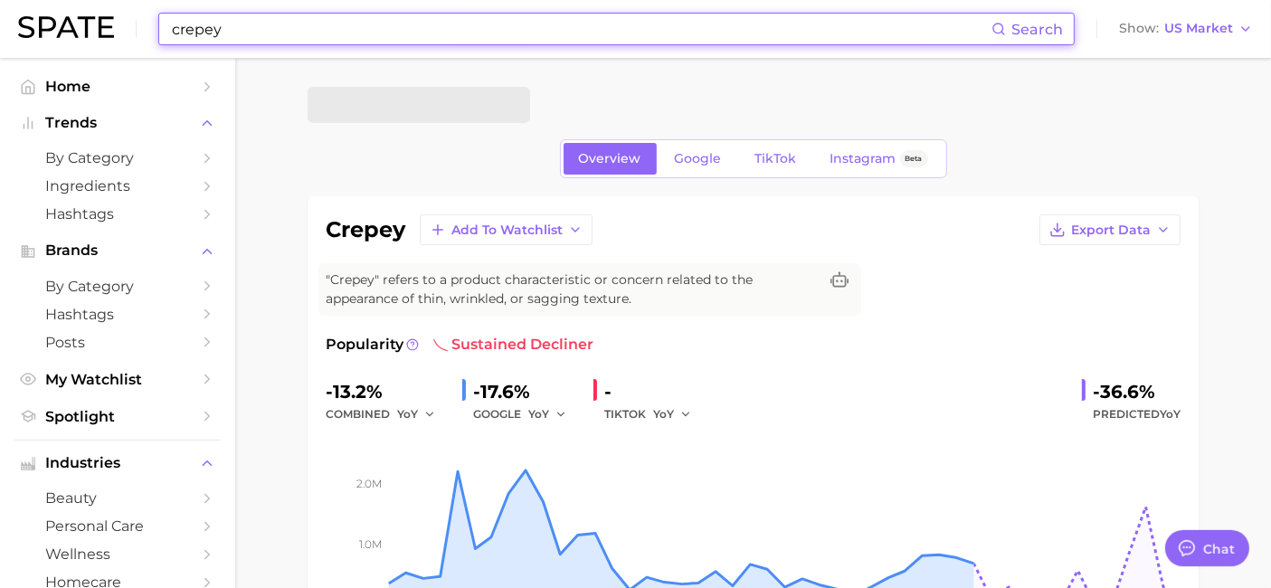
click at [252, 39] on input "crepey" at bounding box center [580, 29] width 821 height 31
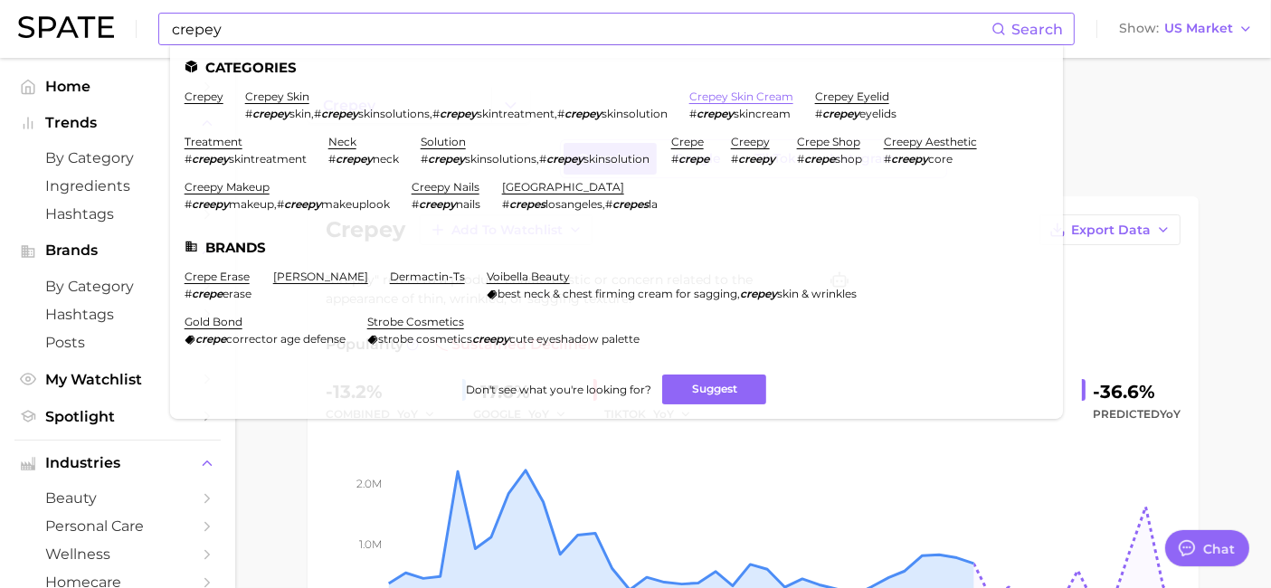
click at [733, 97] on link "crepey skin cream" at bounding box center [741, 97] width 104 height 14
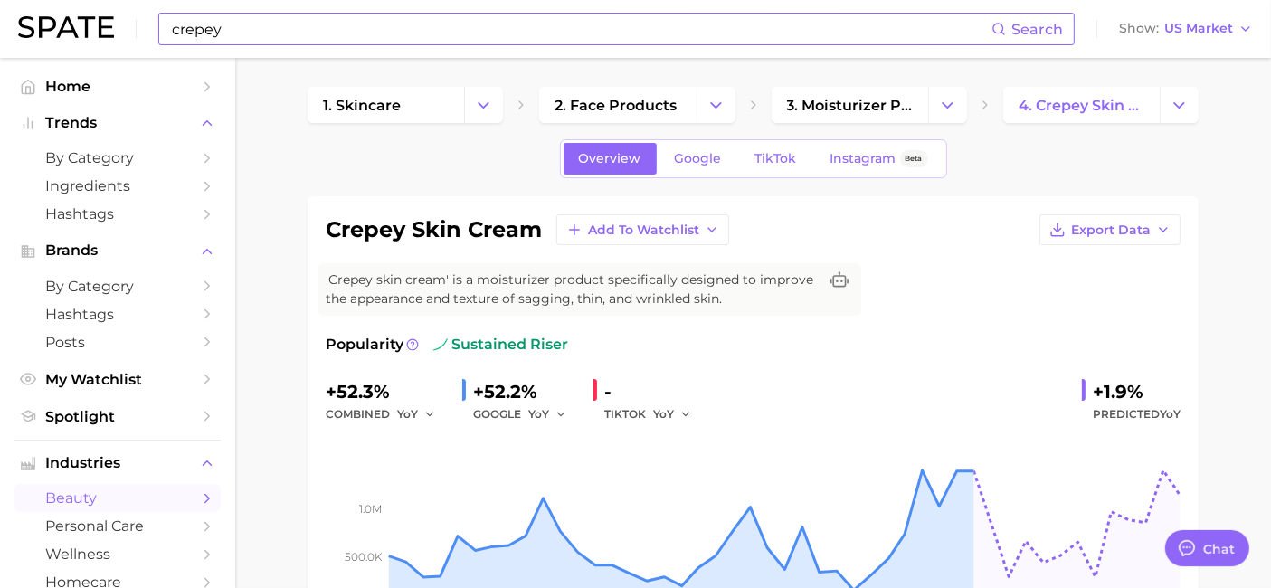
click at [250, 24] on input "crepey" at bounding box center [580, 29] width 821 height 31
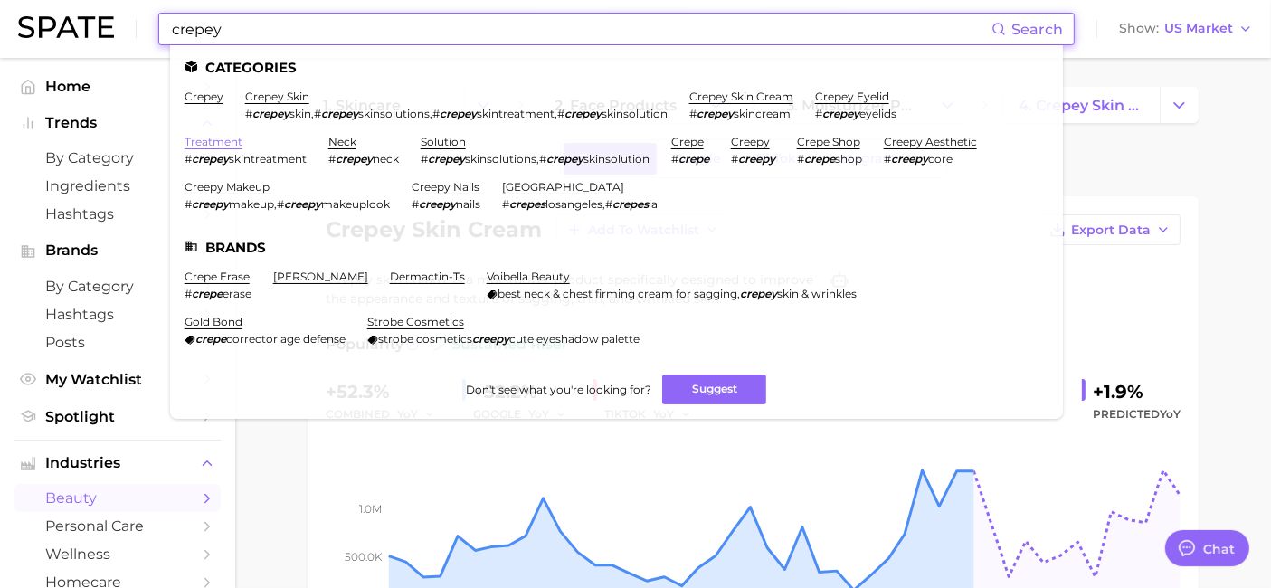
click at [230, 143] on link "treatment" at bounding box center [214, 142] width 58 height 14
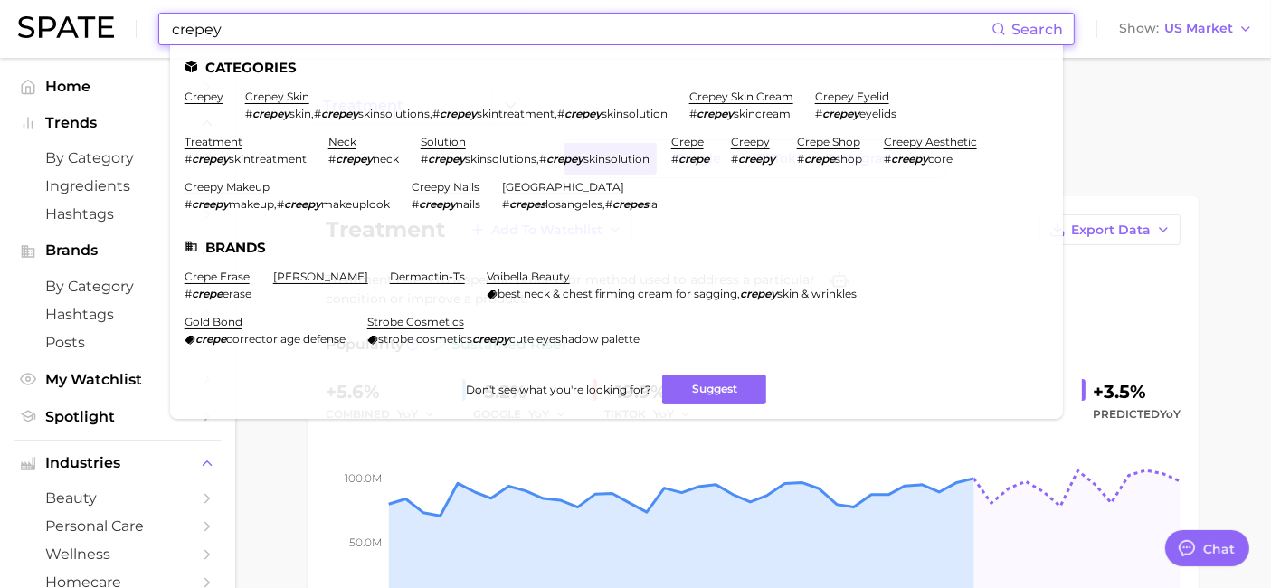
click at [224, 31] on input "crepey" at bounding box center [580, 29] width 821 height 31
click at [747, 99] on link "crepey skin cream" at bounding box center [741, 97] width 104 height 14
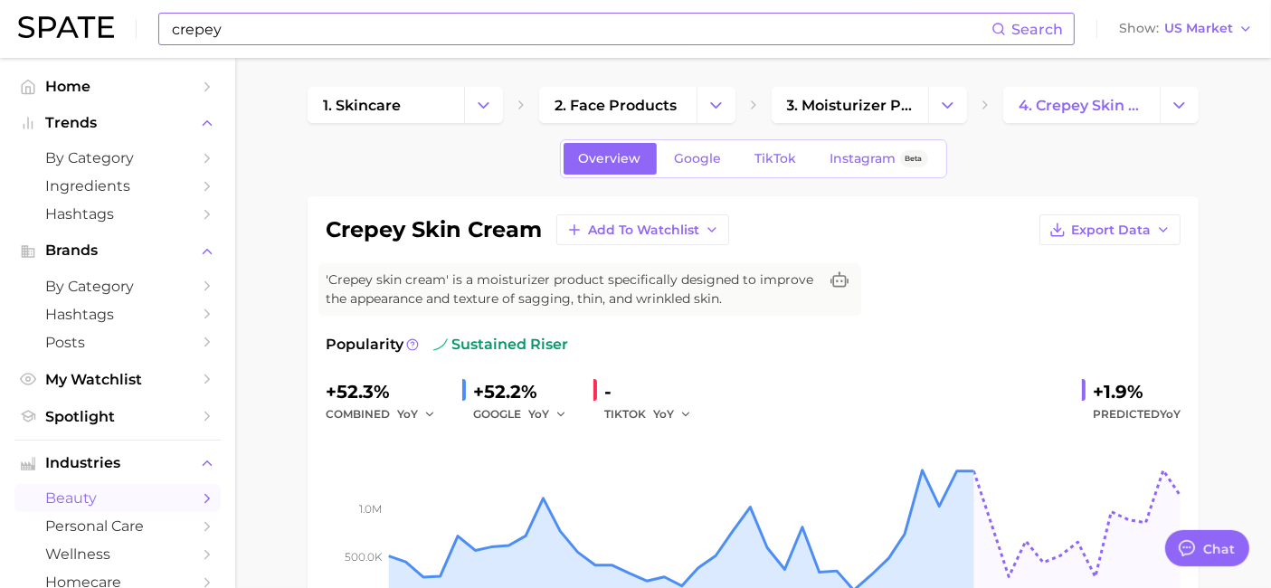
click at [282, 25] on input "crepey" at bounding box center [580, 29] width 821 height 31
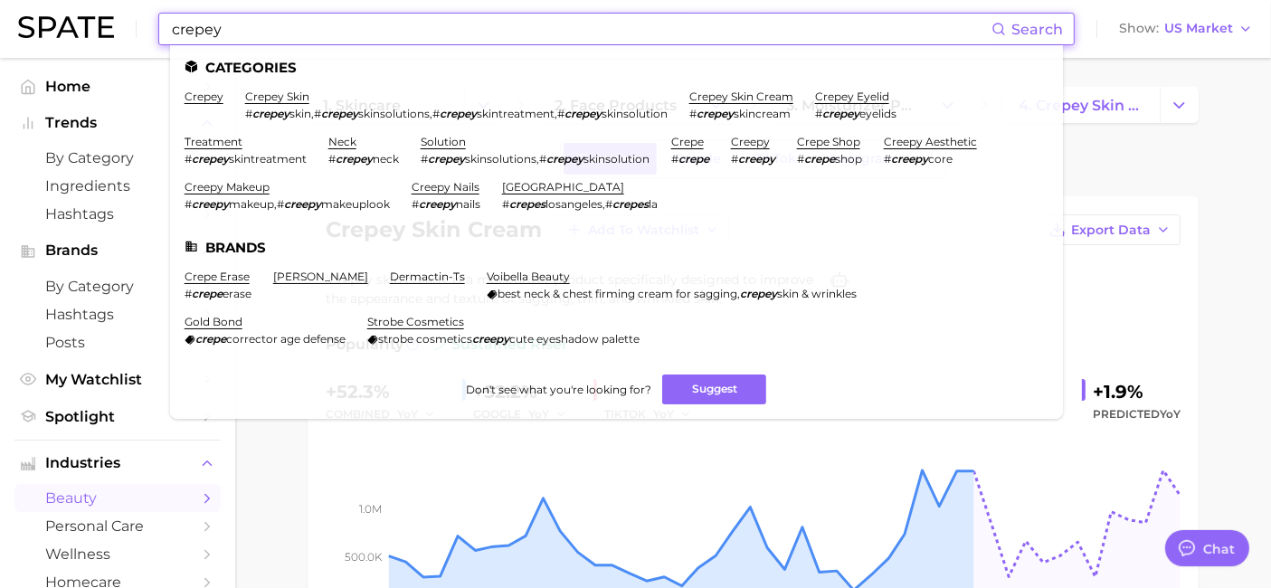
click at [216, 133] on ul "crepey crepey skin # crepey skin , # crepey skinsolutions , # crepey skintreatm…" at bounding box center [617, 158] width 864 height 136
click at [224, 142] on link "treatment" at bounding box center [214, 142] width 58 height 14
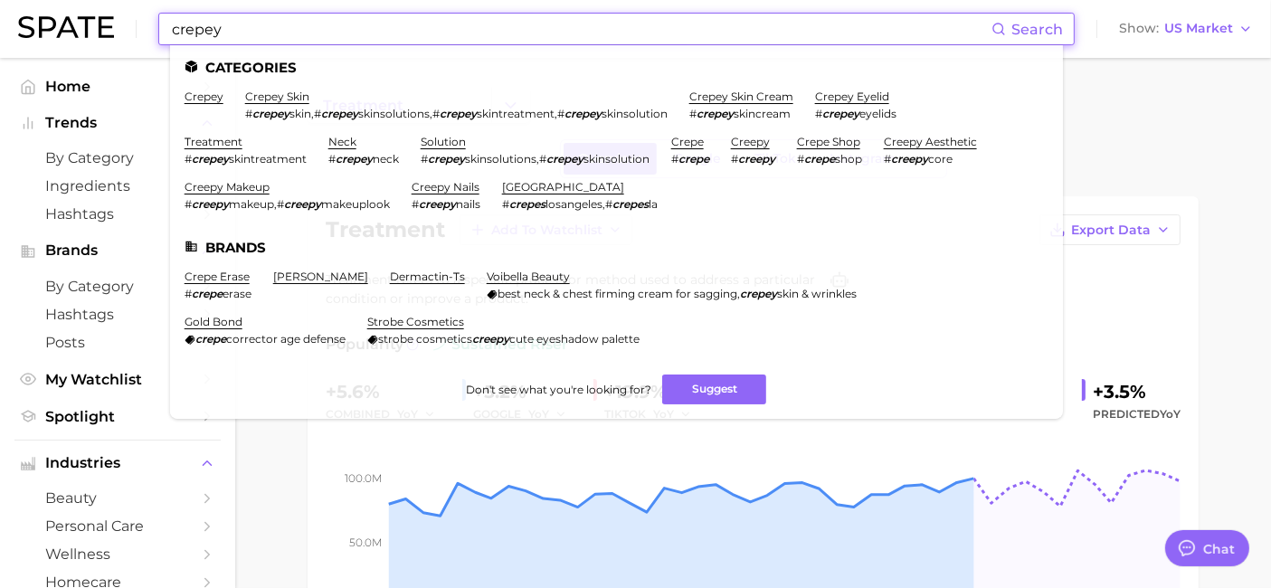
click at [232, 32] on input "crepey" at bounding box center [580, 29] width 821 height 31
click at [732, 100] on link "crepey skin cream" at bounding box center [741, 97] width 104 height 14
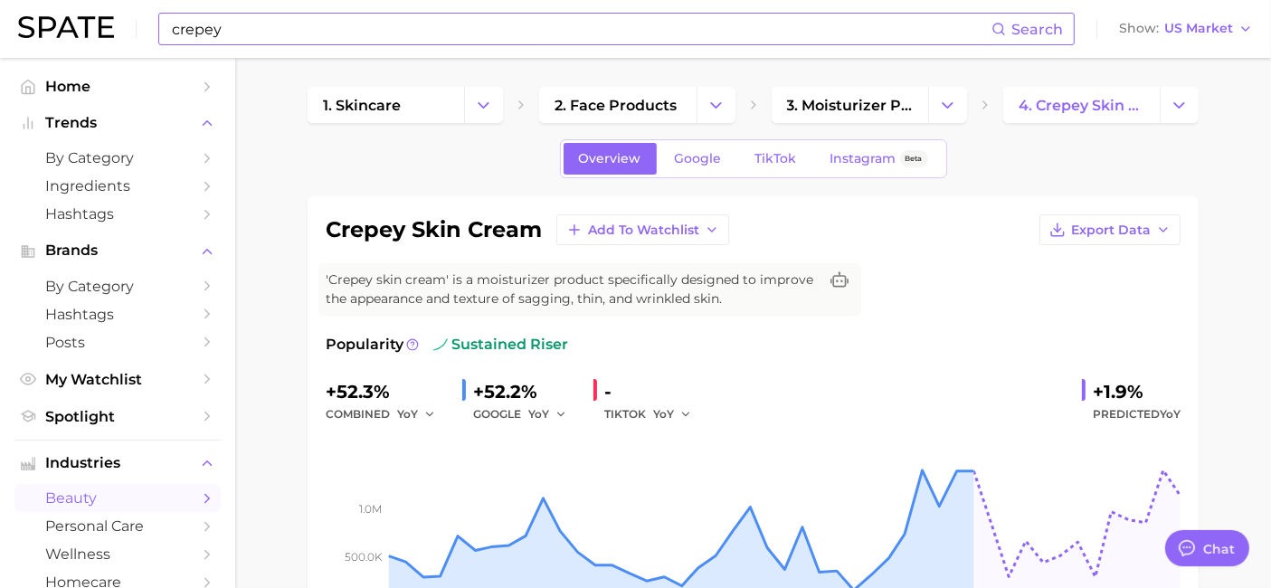
click at [271, 22] on input "crepey" at bounding box center [580, 29] width 821 height 31
type input "c"
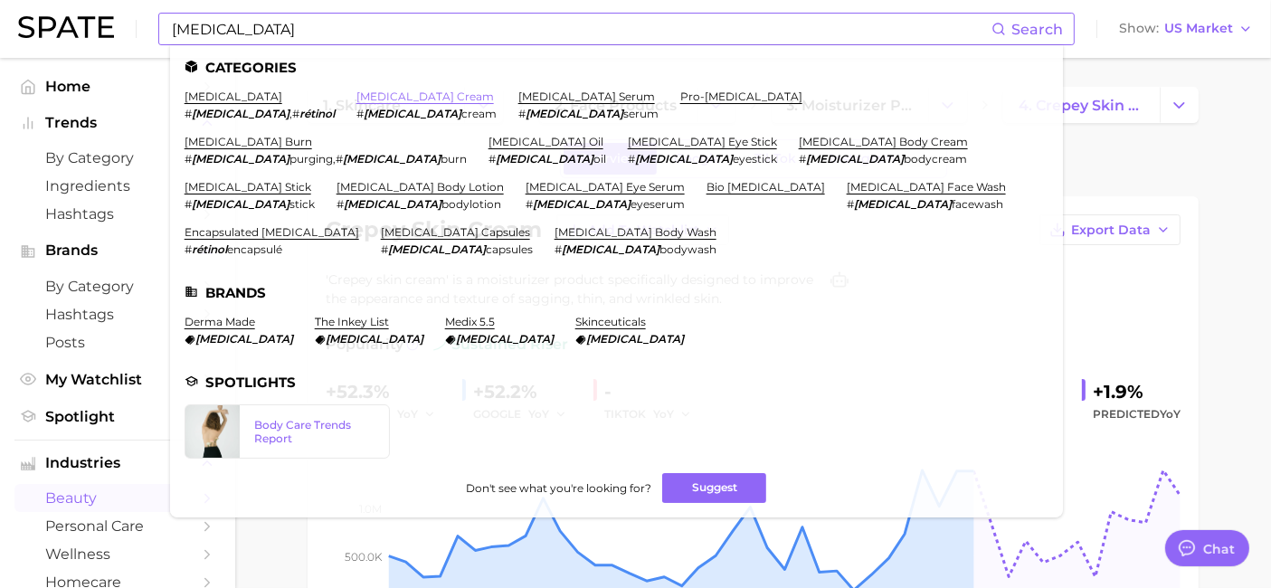
click at [356, 93] on link "[MEDICAL_DATA] cream" at bounding box center [424, 97] width 137 height 14
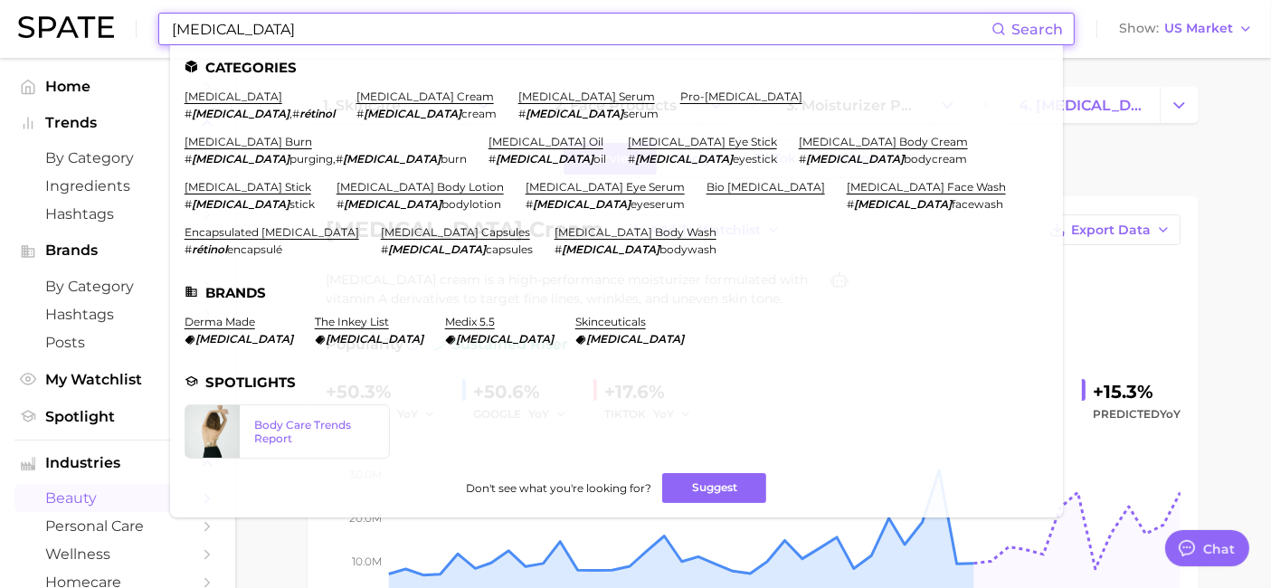
drag, startPoint x: 273, startPoint y: 29, endPoint x: 60, endPoint y: 0, distance: 215.4
click at [31, 9] on div "[MEDICAL_DATA] Search Categories [MEDICAL_DATA] # [MEDICAL_DATA] , # rétinol [M…" at bounding box center [635, 29] width 1235 height 58
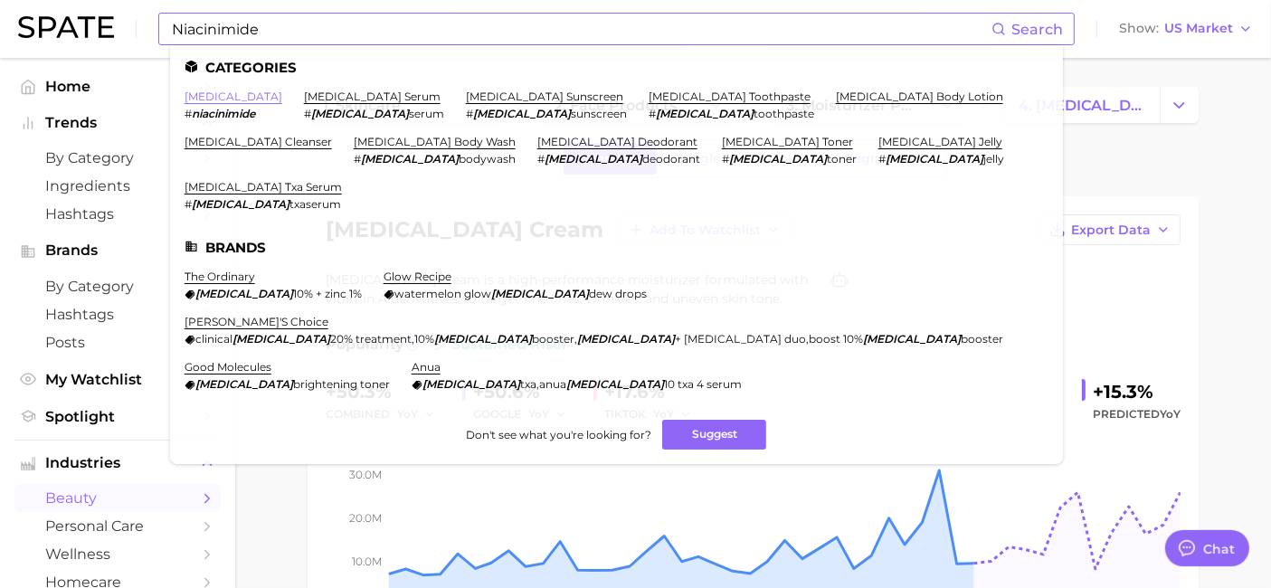
click at [237, 97] on link "[MEDICAL_DATA]" at bounding box center [234, 97] width 98 height 14
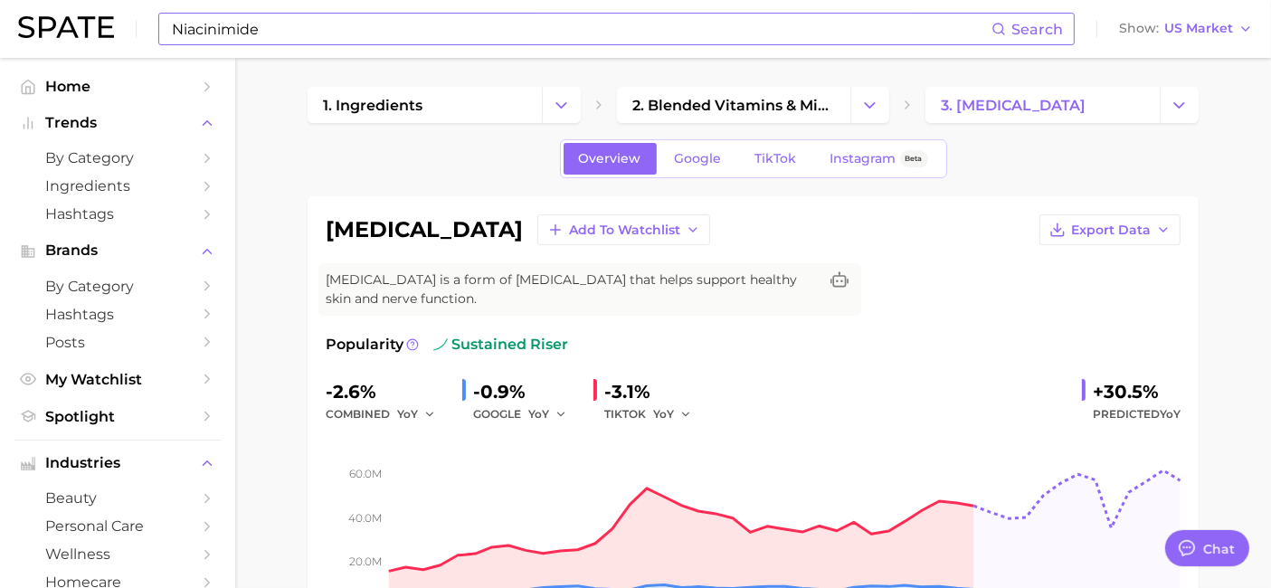
click at [369, 24] on input "Niacinimide" at bounding box center [580, 29] width 821 height 31
type input "N"
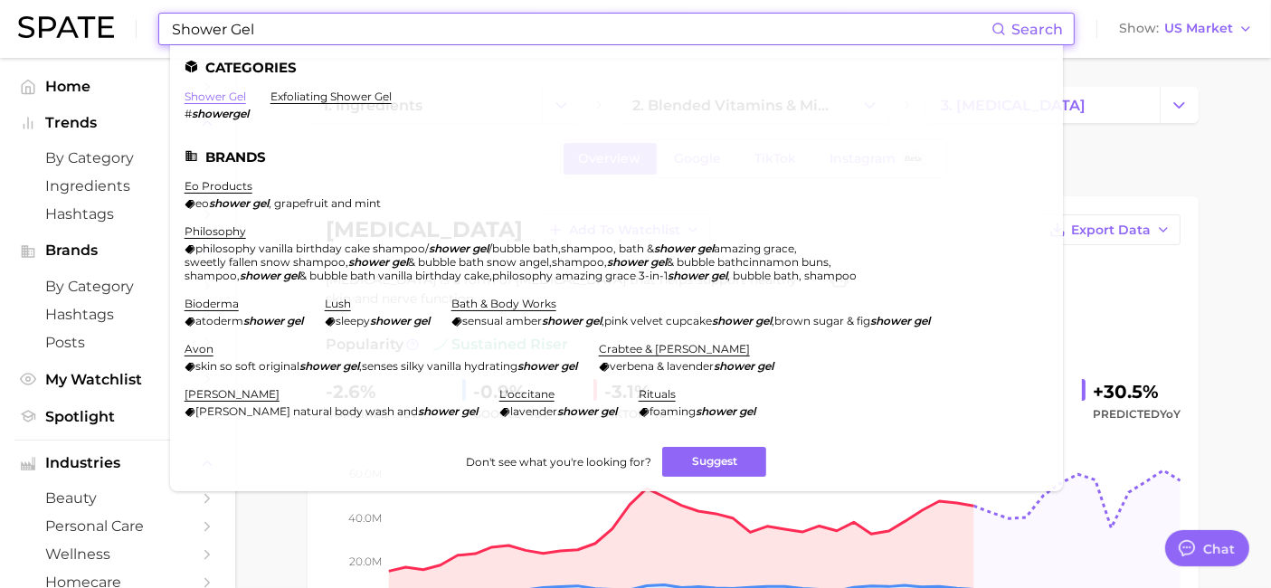
click at [233, 100] on link "shower gel" at bounding box center [216, 97] width 62 height 14
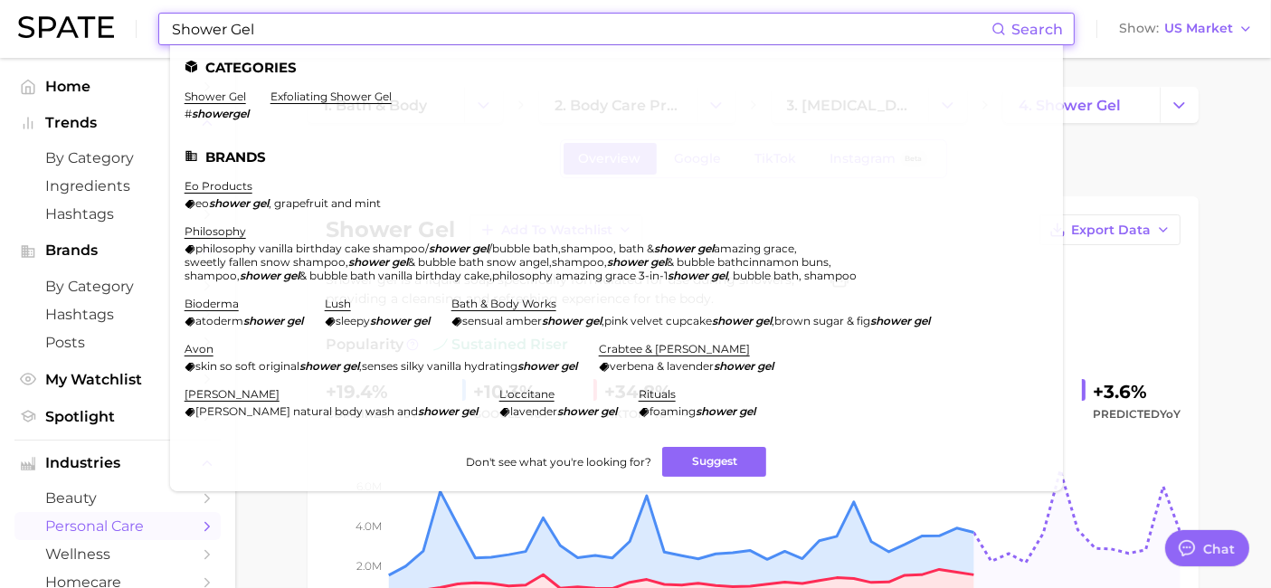
drag, startPoint x: 273, startPoint y: 33, endPoint x: 37, endPoint y: 28, distance: 236.1
click at [74, 22] on div "Shower Gel Search Categories shower gel # showergel exfoliating shower gel Bran…" at bounding box center [635, 29] width 1235 height 58
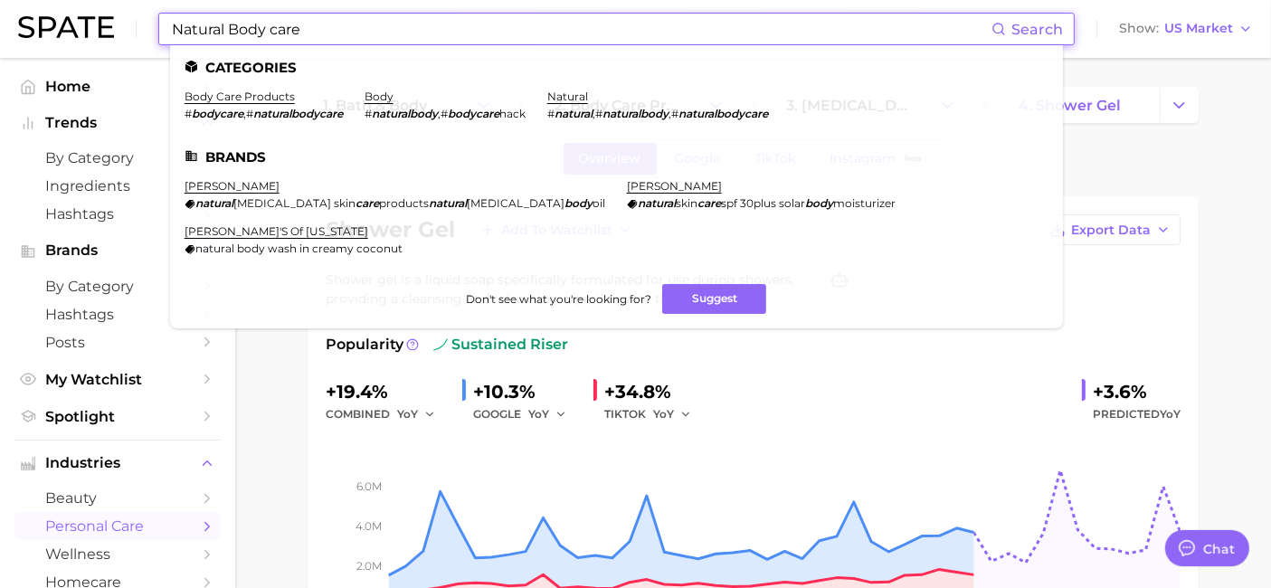
click at [202, 27] on input "Natural Body care" at bounding box center [580, 29] width 821 height 31
click at [583, 91] on link "natural" at bounding box center [567, 97] width 41 height 14
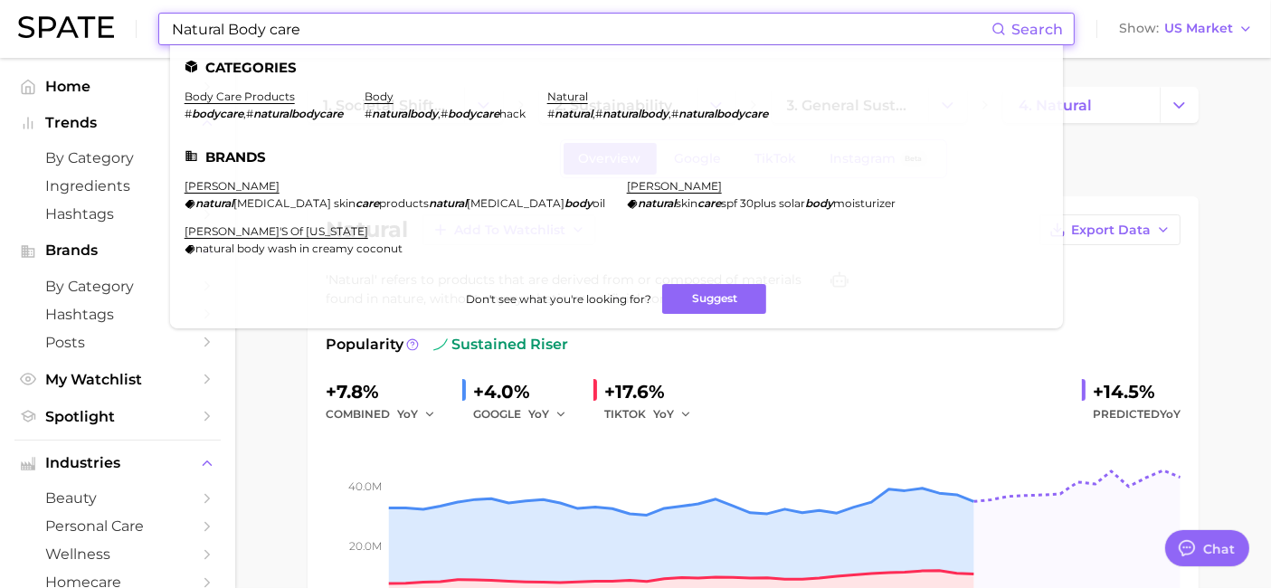
drag, startPoint x: 337, startPoint y: 33, endPoint x: -29, endPoint y: 39, distance: 366.4
click at [0, 39] on html "Natural Body care Search Categories body care products # bodycare , # naturalbo…" at bounding box center [635, 294] width 1271 height 588
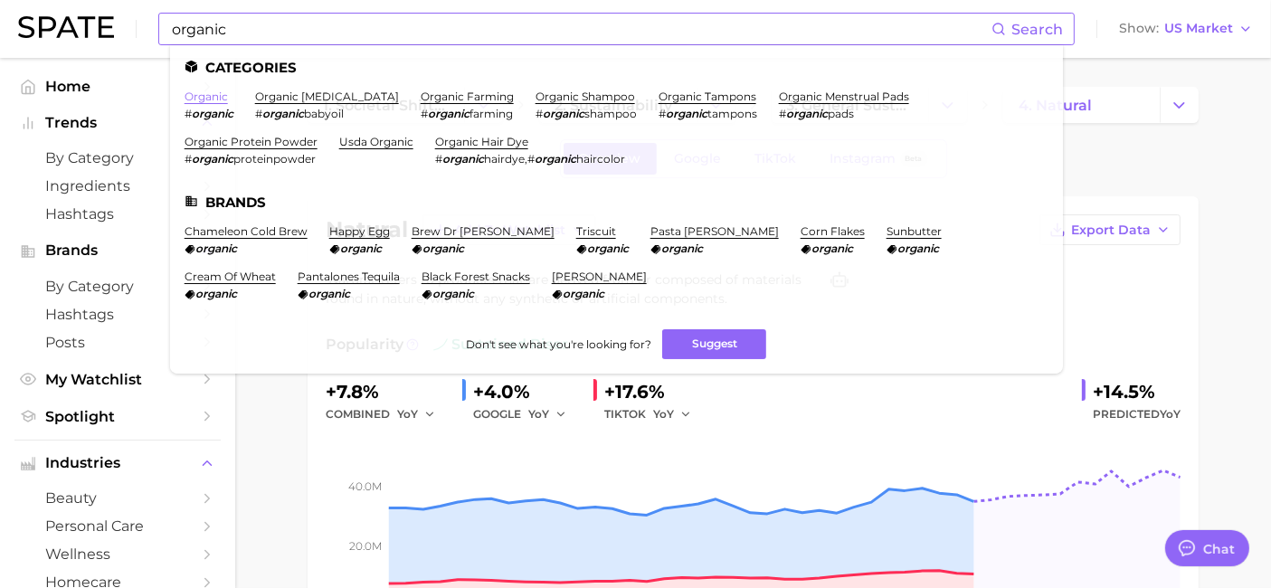
click at [199, 93] on link "organic" at bounding box center [206, 97] width 43 height 14
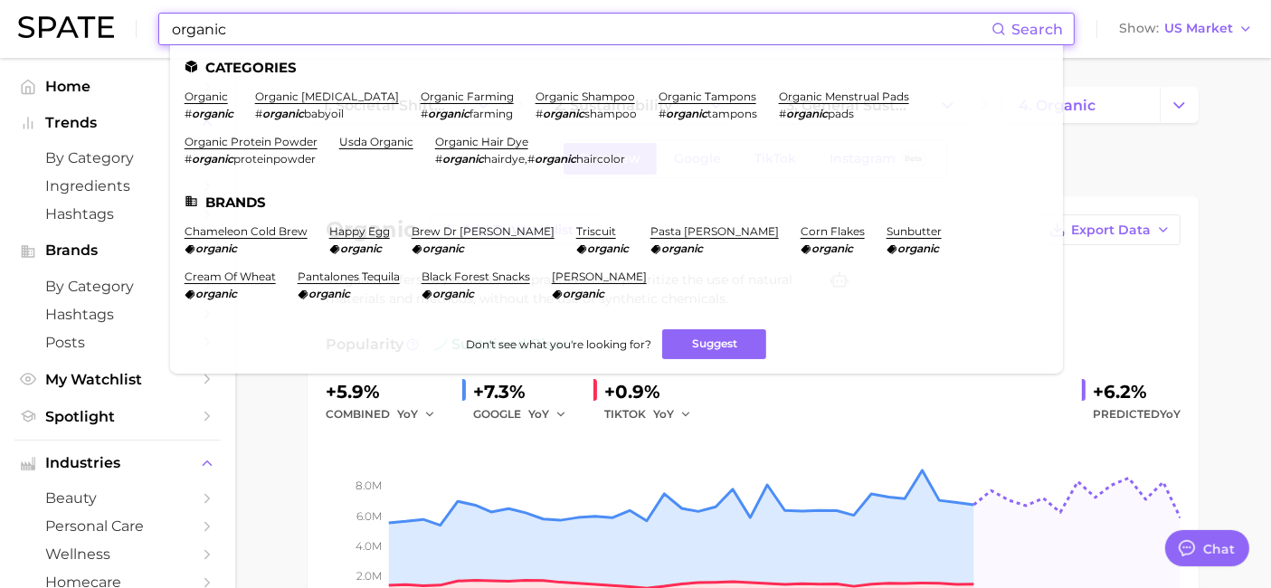
drag, startPoint x: 240, startPoint y: 32, endPoint x: 22, endPoint y: 25, distance: 218.1
click at [62, 29] on div "organic Search Categories organic # organic organic [MEDICAL_DATA] # organic ba…" at bounding box center [635, 29] width 1235 height 58
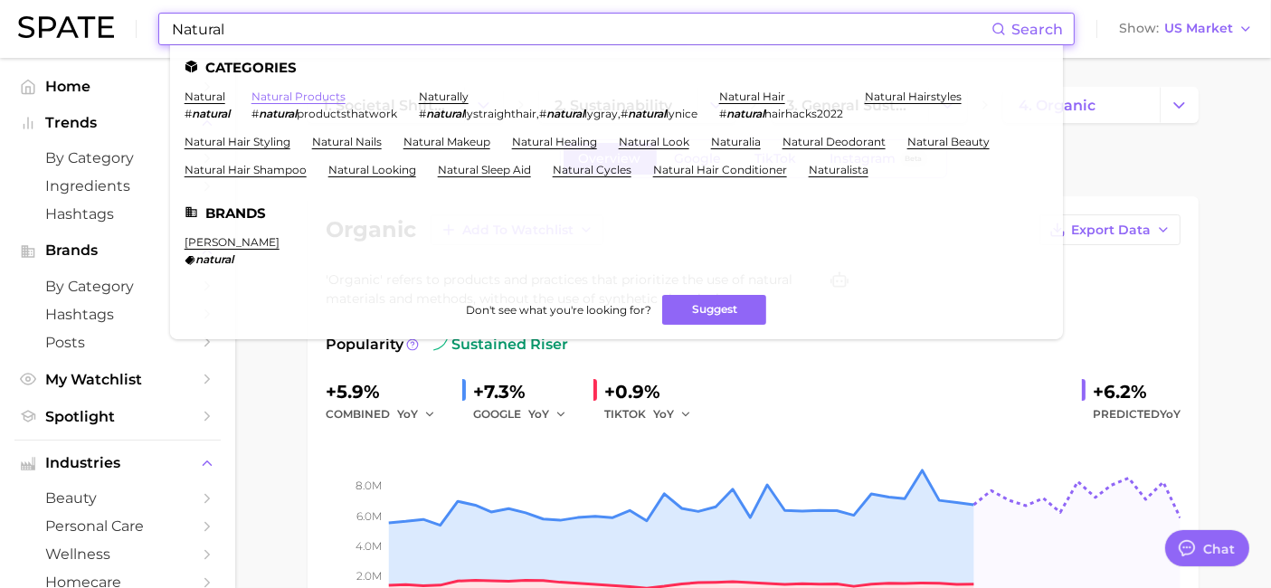
type input "Natural"
click at [316, 95] on link "natural products" at bounding box center [298, 97] width 94 height 14
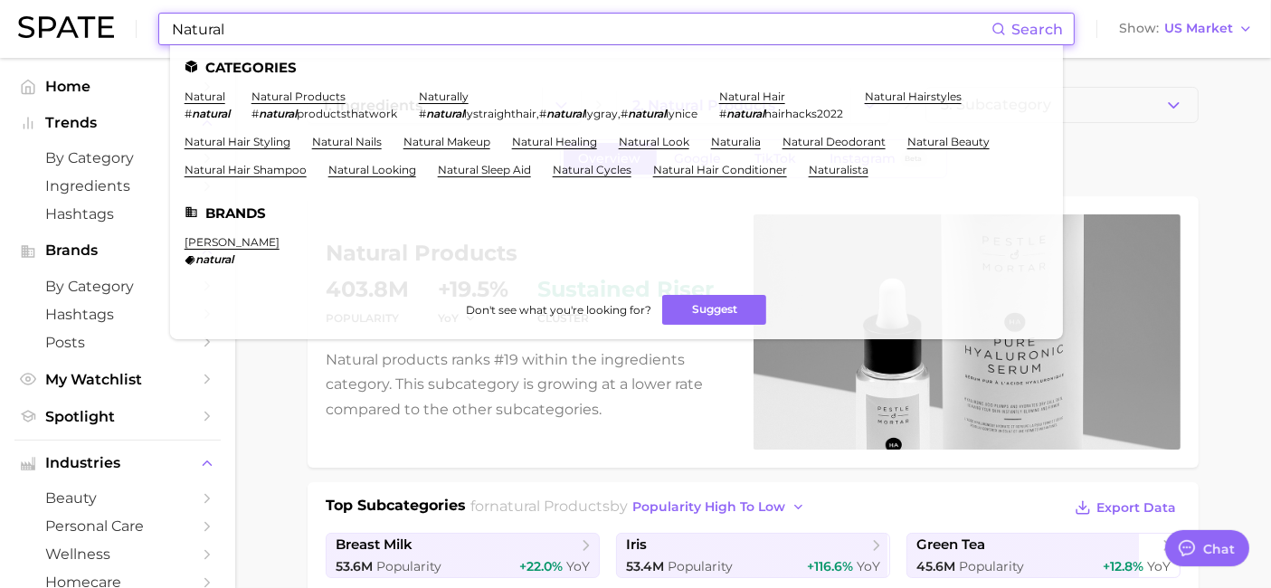
click at [245, 27] on input "Natural" at bounding box center [580, 29] width 821 height 31
click at [208, 97] on link "natural" at bounding box center [205, 97] width 41 height 14
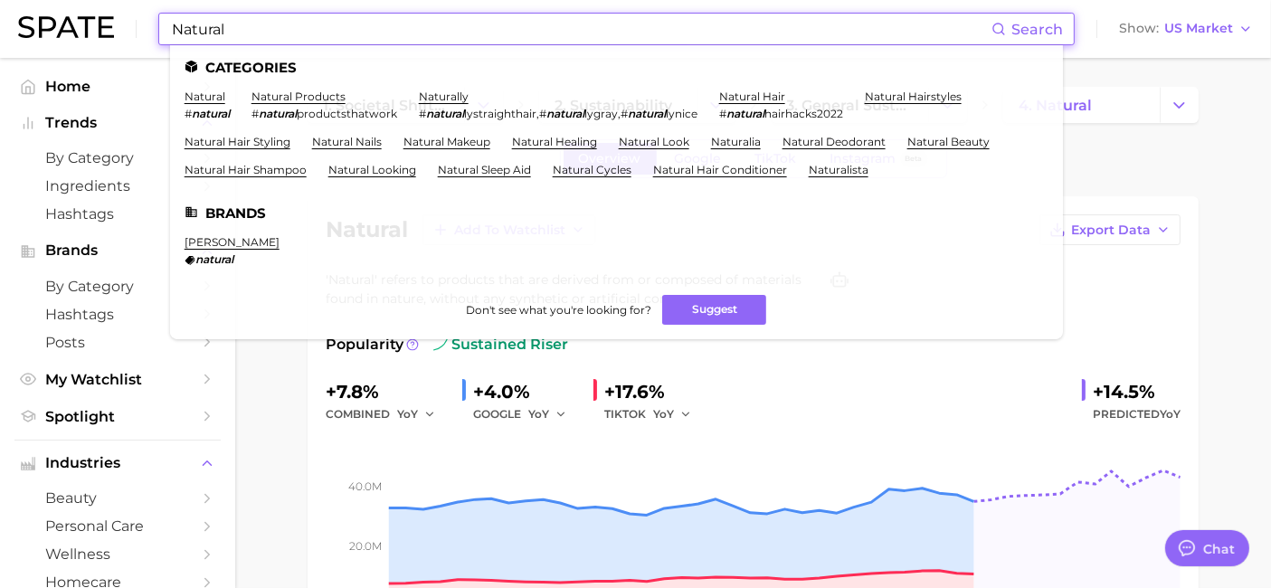
drag, startPoint x: 266, startPoint y: 25, endPoint x: -73, endPoint y: 41, distance: 339.6
click at [0, 41] on html "Natural Search Categories natural # natural natural products # natural products…" at bounding box center [635, 294] width 1271 height 588
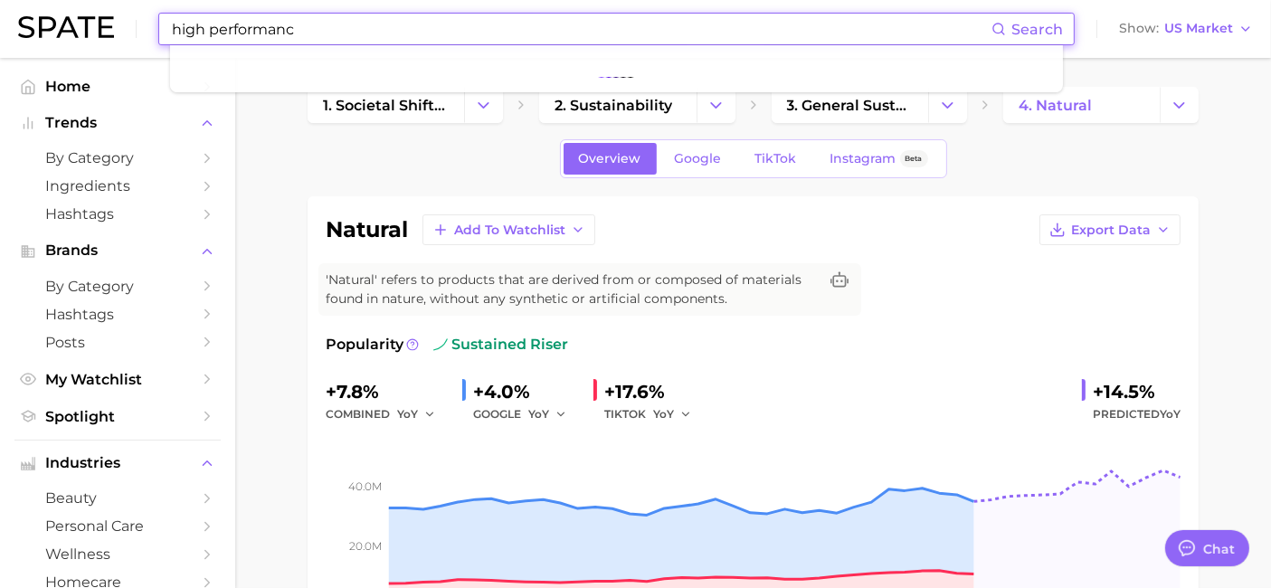
type input "high performance"
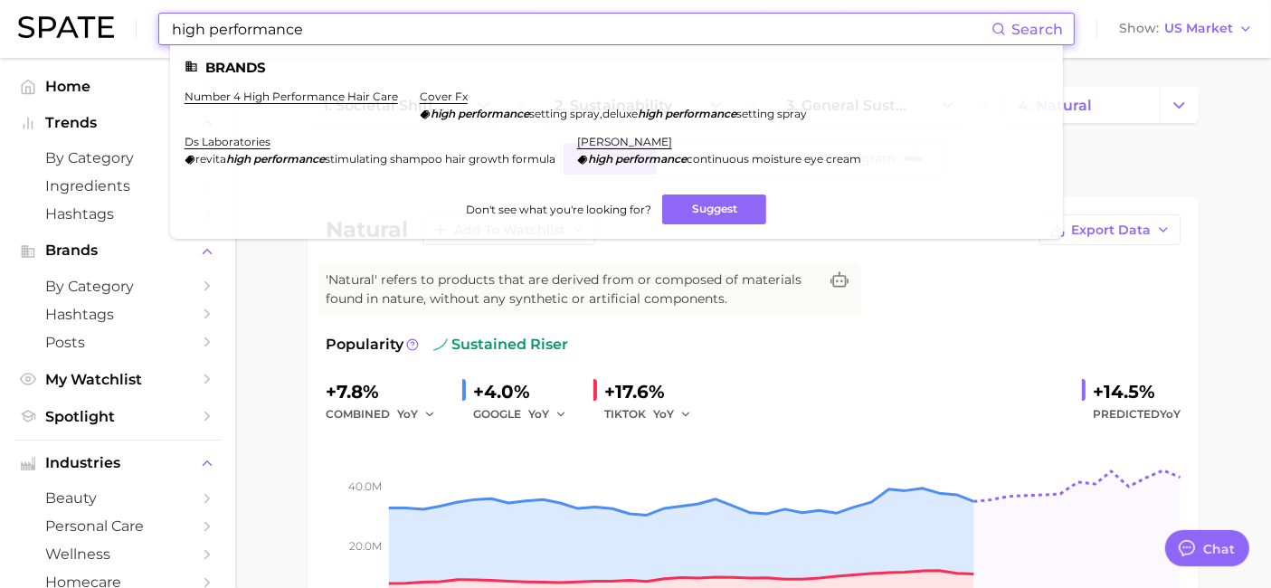
drag, startPoint x: 330, startPoint y: 26, endPoint x: 100, endPoint y: 9, distance: 230.4
click at [100, 9] on div "high performance Search Brands number 4 high performance hair care cover fx hig…" at bounding box center [635, 29] width 1235 height 58
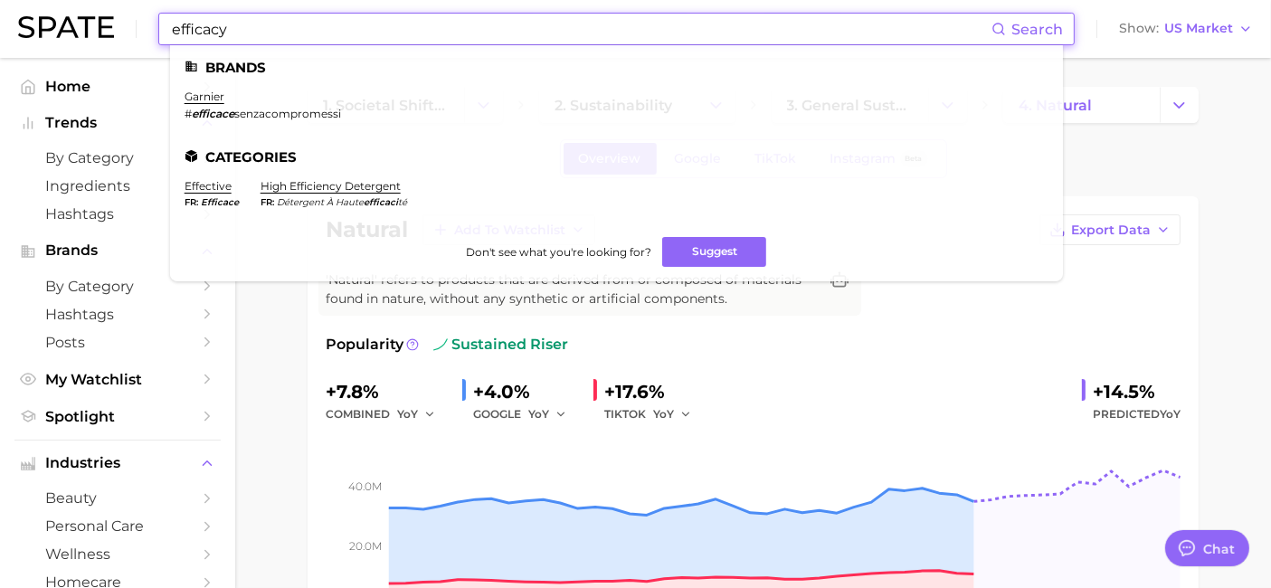
drag, startPoint x: 249, startPoint y: 28, endPoint x: 100, endPoint y: 25, distance: 148.4
click at [102, 28] on div "efficacy Search Brands garnier # efficace senzacompromessi Categories effective…" at bounding box center [635, 29] width 1235 height 58
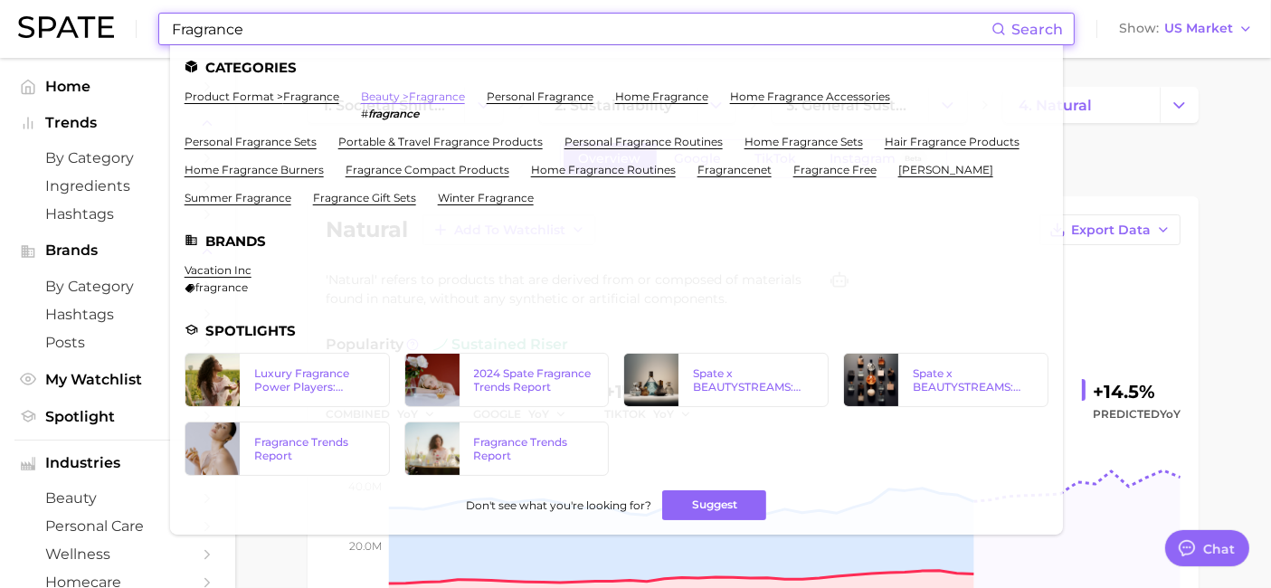
type input "Fragrance"
click at [441, 100] on link "beauty > fragrance" at bounding box center [413, 97] width 104 height 14
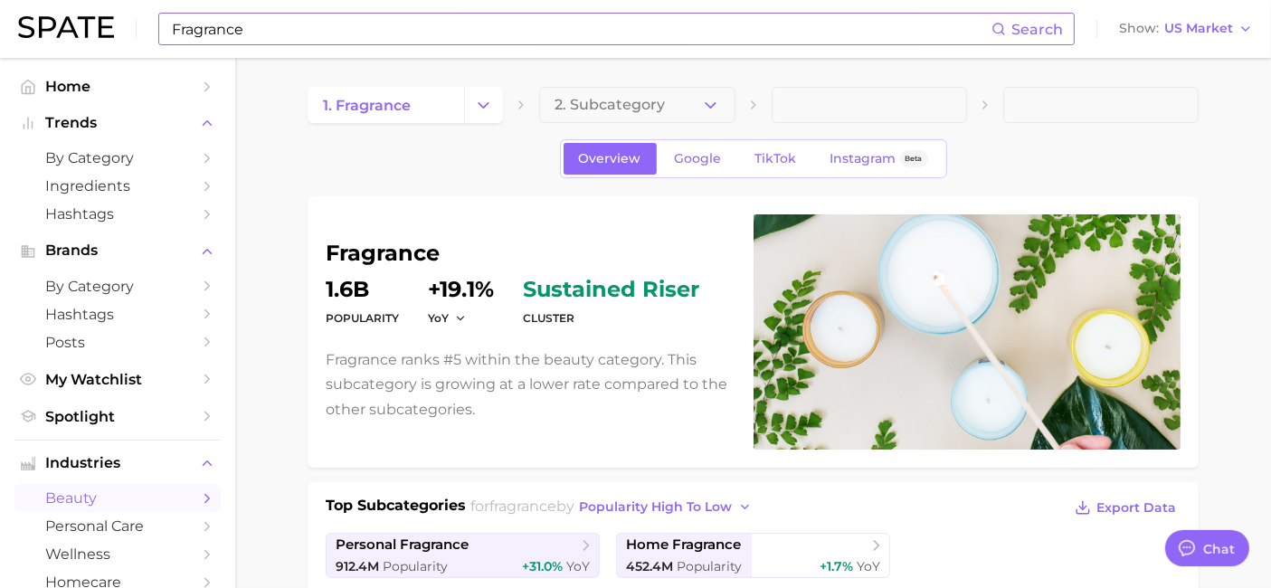
click at [297, 33] on input "Fragrance" at bounding box center [580, 29] width 821 height 31
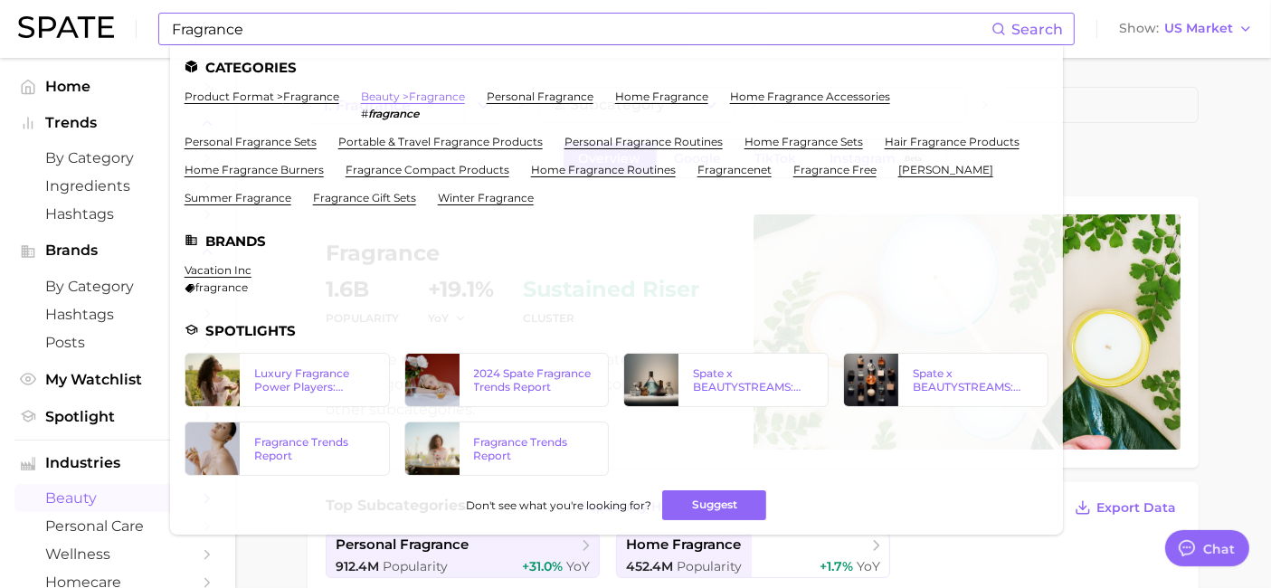
click at [387, 100] on link "beauty > fragrance" at bounding box center [413, 97] width 104 height 14
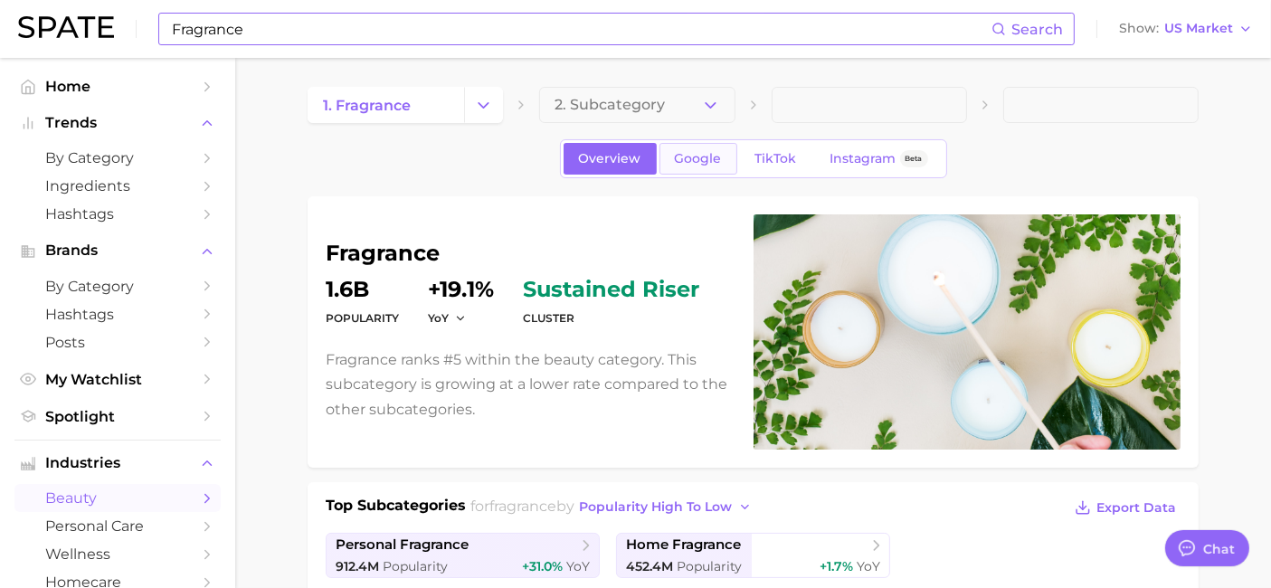
click at [700, 166] on link "Google" at bounding box center [698, 159] width 78 height 32
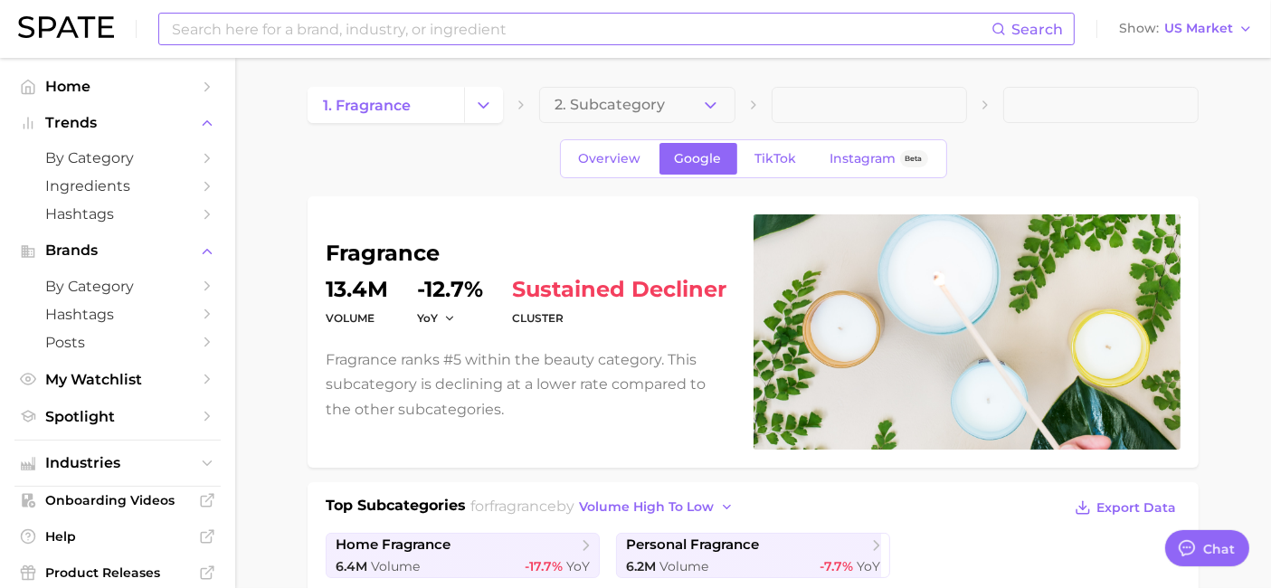
scroll to position [201, 0]
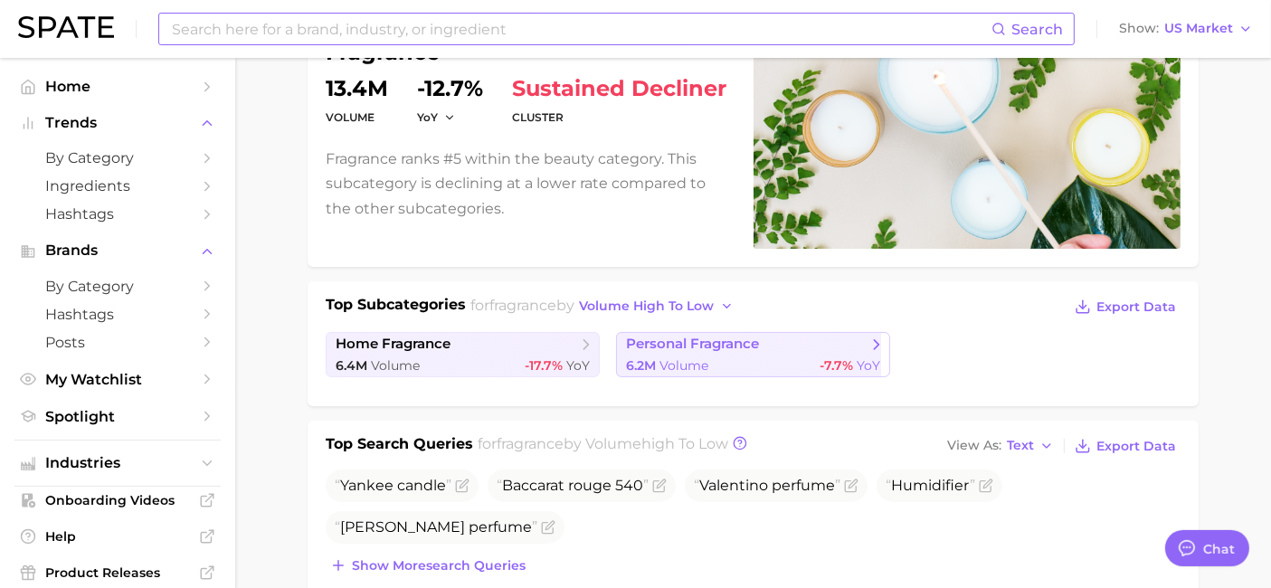
click at [697, 353] on link "personal fragrance 6.2m Volume -7.7% YoY" at bounding box center [753, 354] width 274 height 45
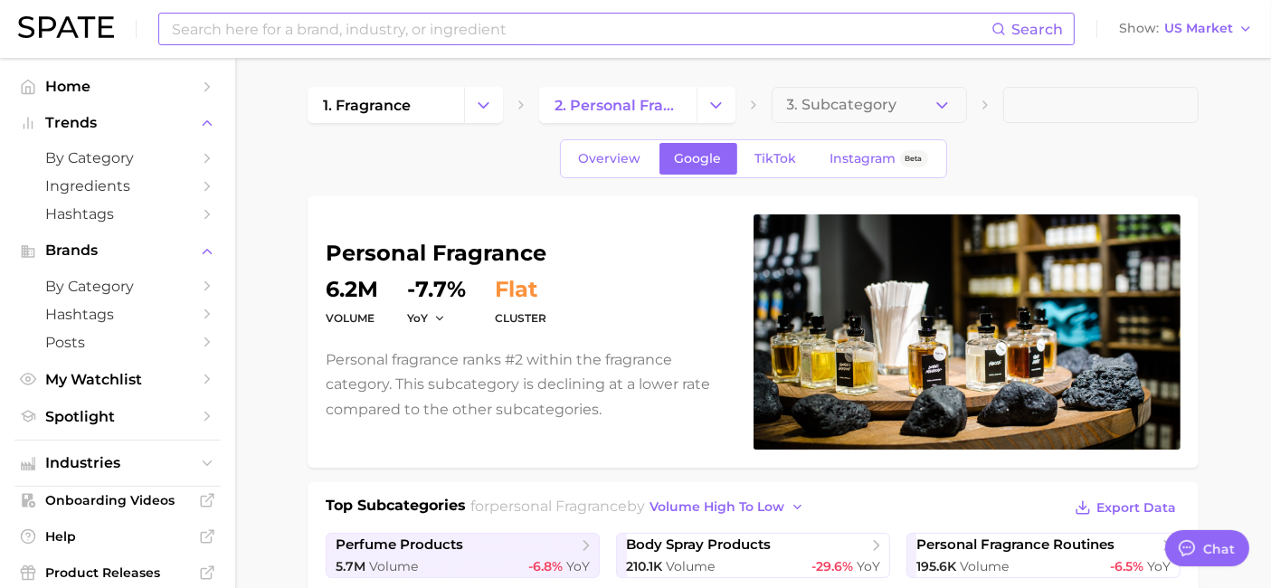
click at [326, 29] on input at bounding box center [580, 29] width 821 height 31
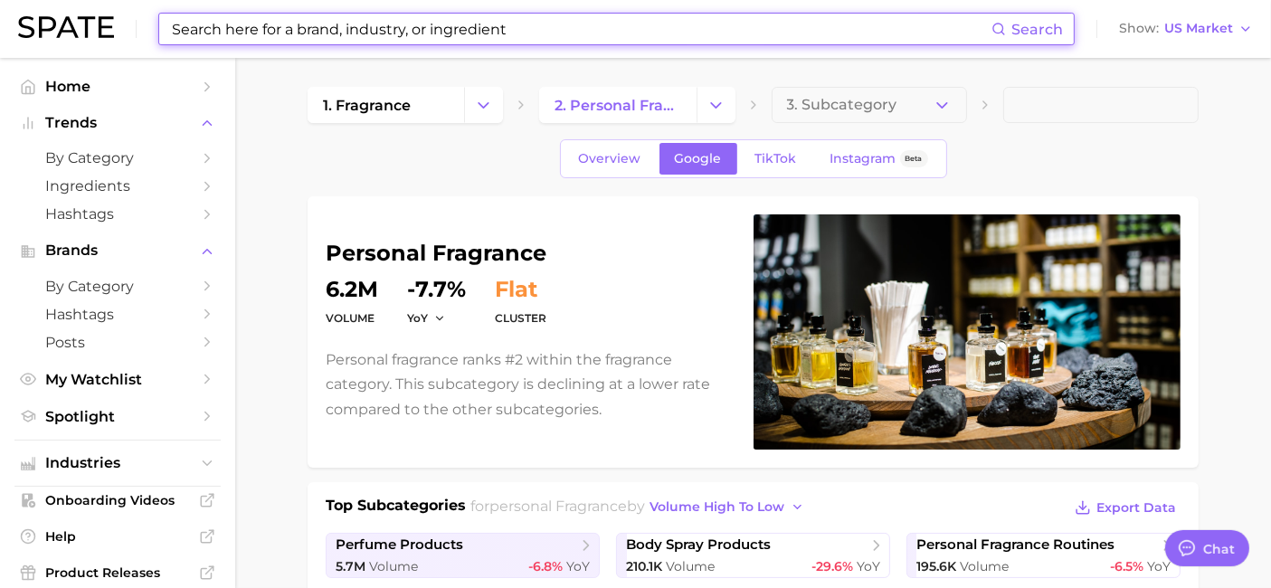
drag, startPoint x: 543, startPoint y: 26, endPoint x: 90, endPoint y: 25, distance: 452.3
click at [90, 25] on div "Search Show US Market" at bounding box center [635, 29] width 1235 height 58
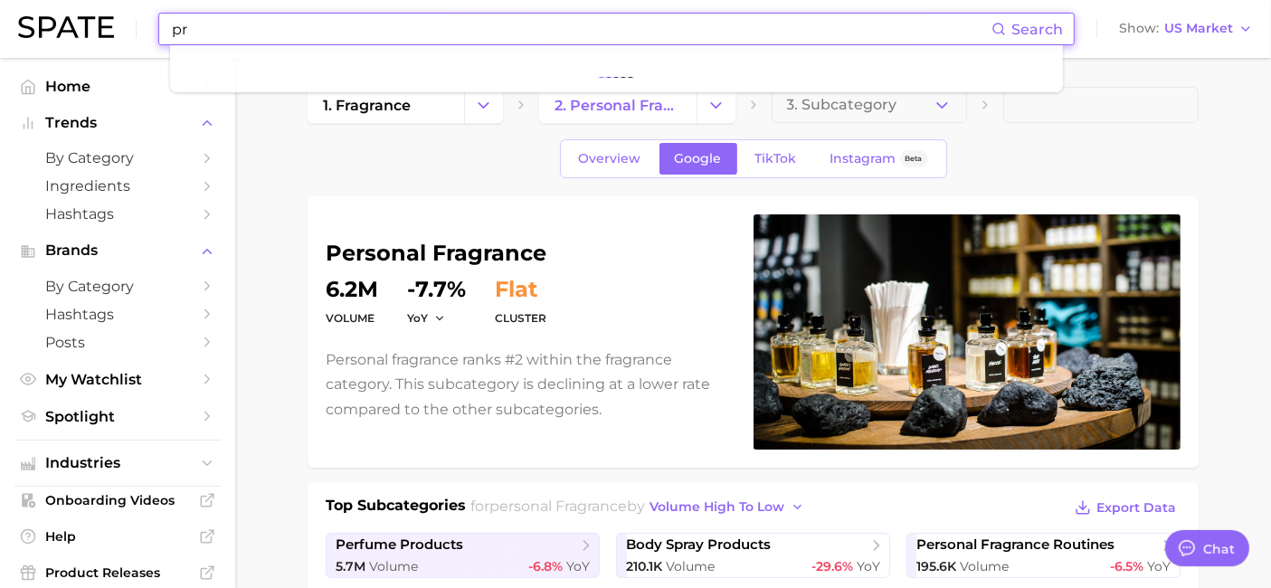
type input "p"
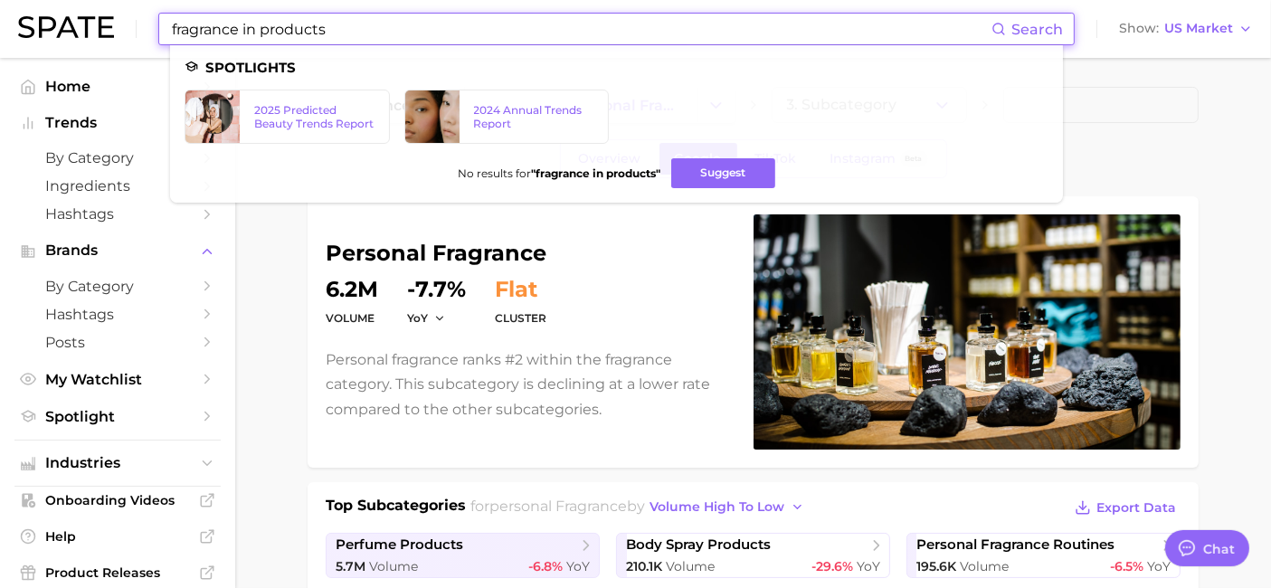
drag, startPoint x: 340, startPoint y: 27, endPoint x: 173, endPoint y: 22, distance: 167.4
click at [152, 34] on div "fragrance in products Search Spotlights 2025 Predicted Beauty Trends Report 202…" at bounding box center [635, 29] width 1235 height 58
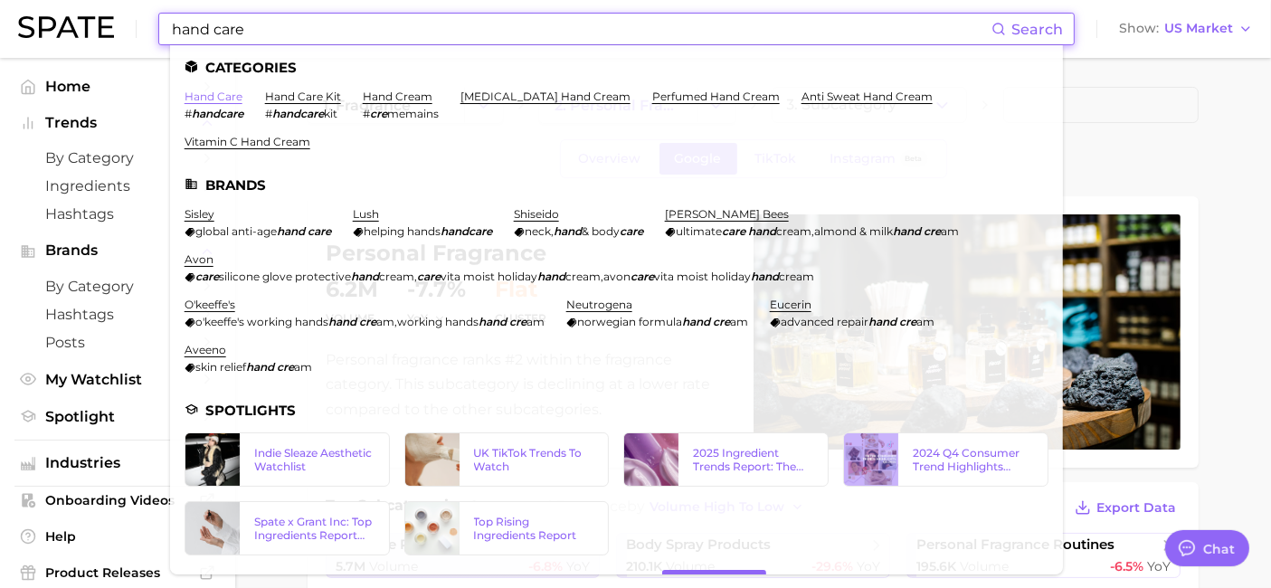
type input "hand care"
click at [224, 100] on link "hand care" at bounding box center [214, 97] width 58 height 14
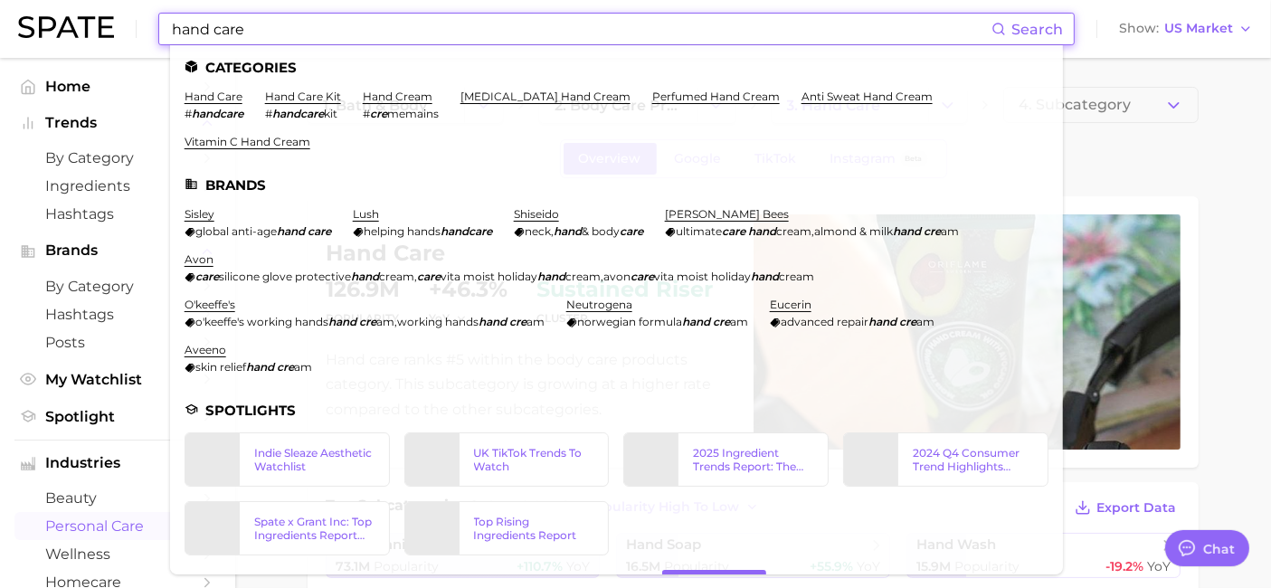
click at [280, 29] on input "hand care" at bounding box center [580, 29] width 821 height 31
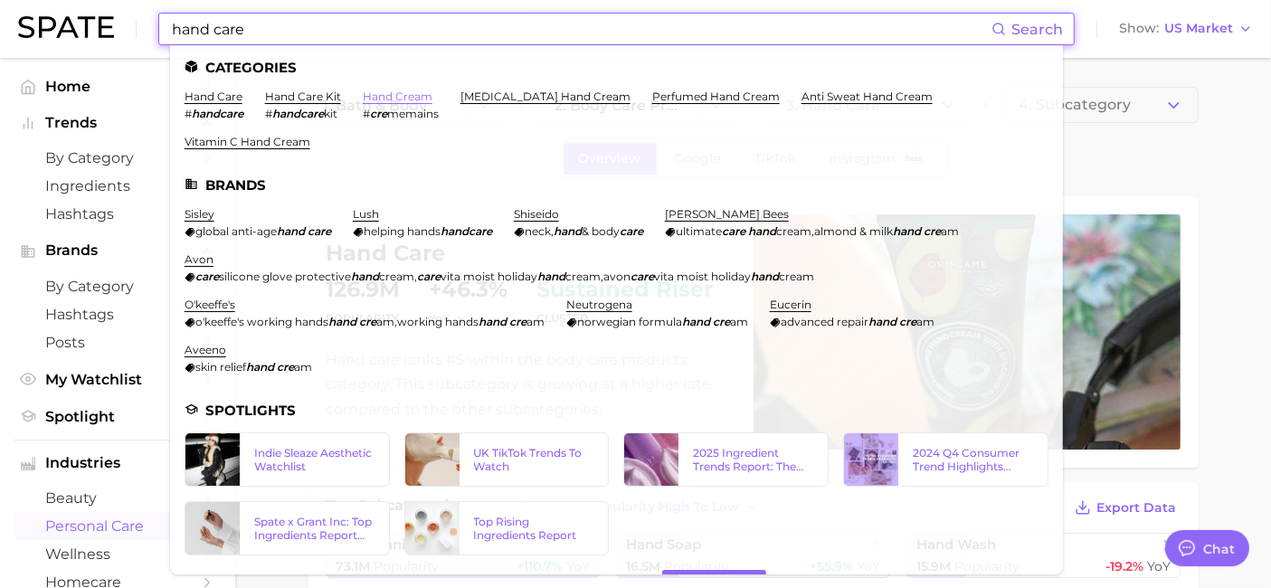
click at [395, 97] on link "hand cream" at bounding box center [398, 97] width 70 height 14
